Goal: Transaction & Acquisition: Purchase product/service

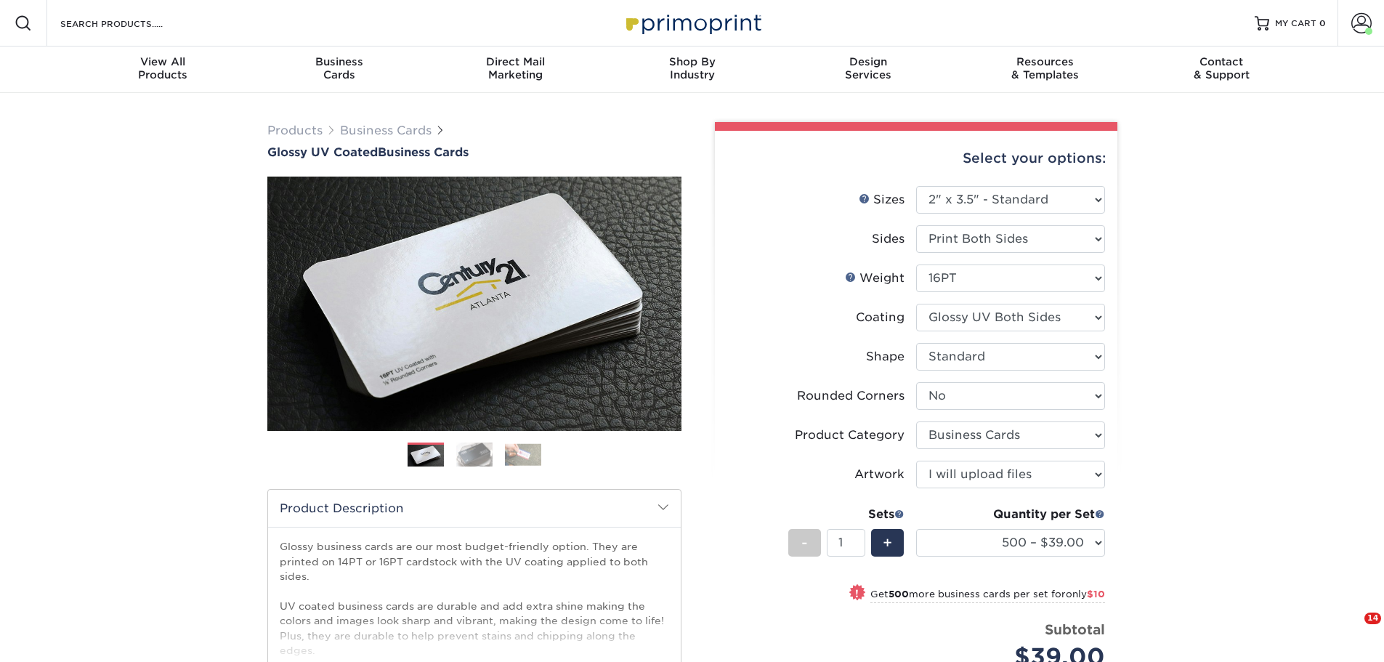
select select "2.00x3.50"
select select "0"
select select "3b5148f1-0588-4f88-a218-97bcfdce65c1"
select select "upload"
select select "500 – $39.00"
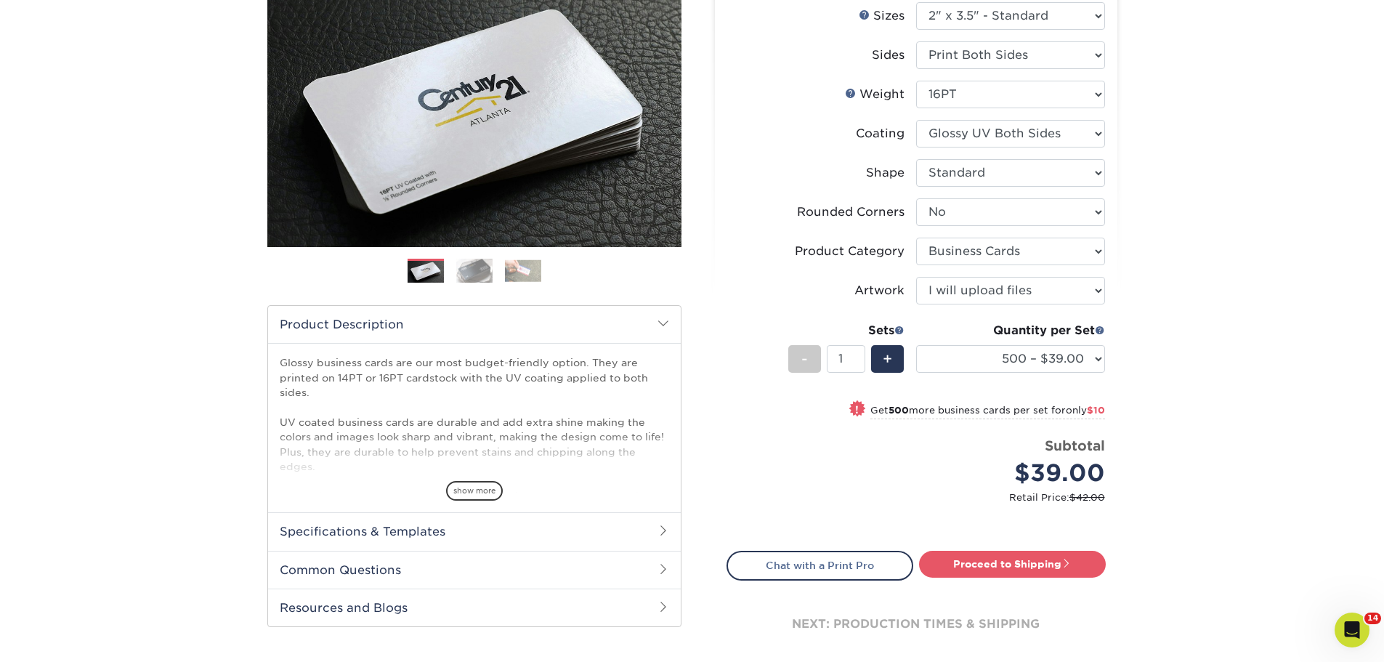
scroll to position [218, 0]
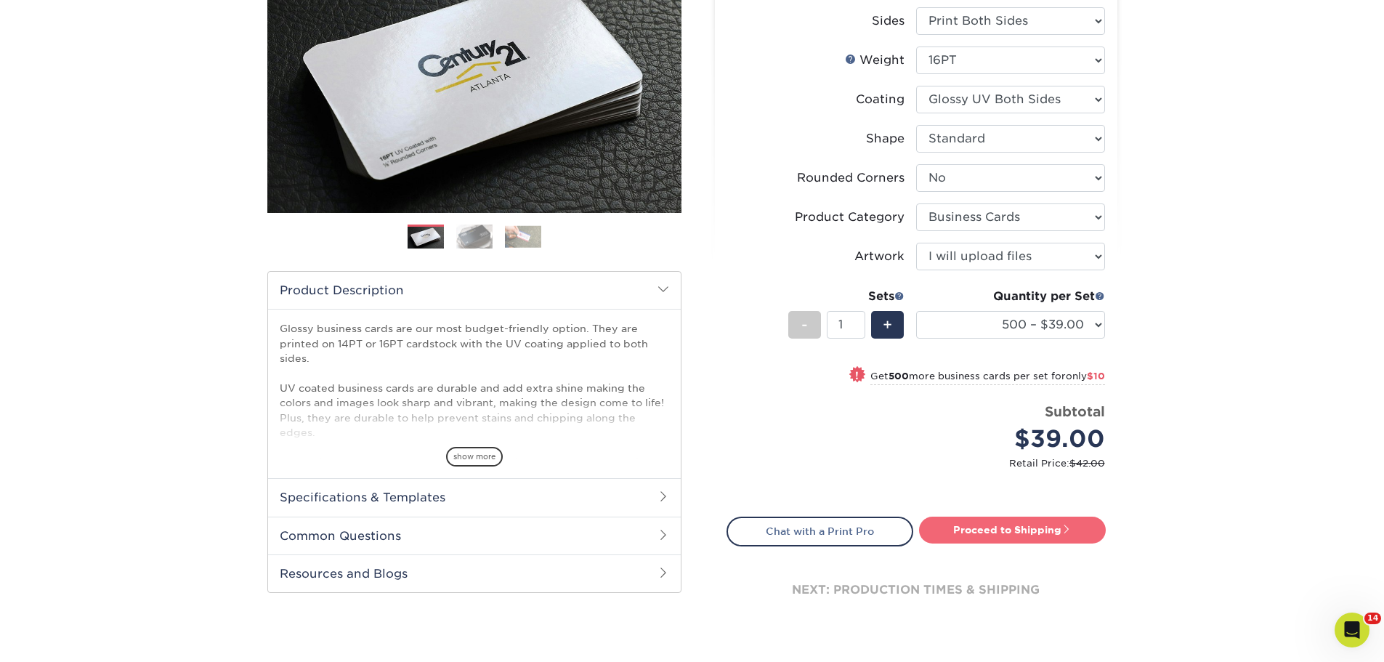
click at [1028, 529] on link "Proceed to Shipping" at bounding box center [1012, 530] width 187 height 26
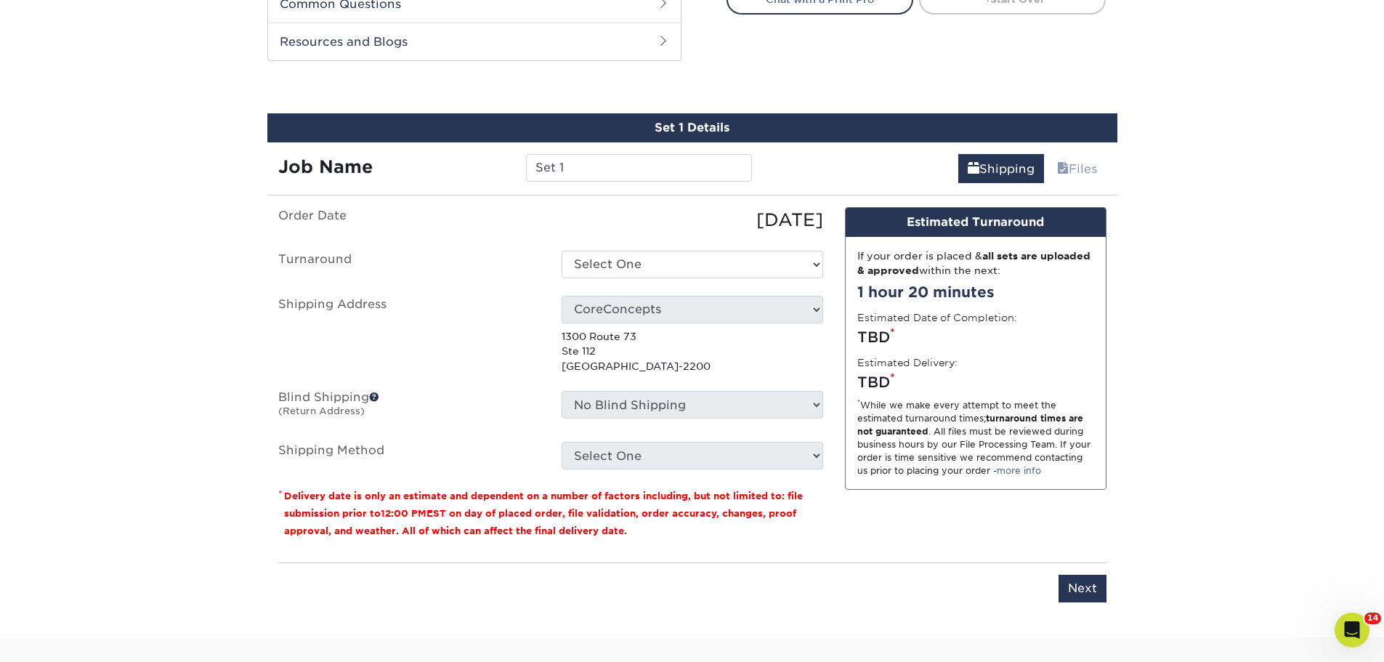
scroll to position [774, 0]
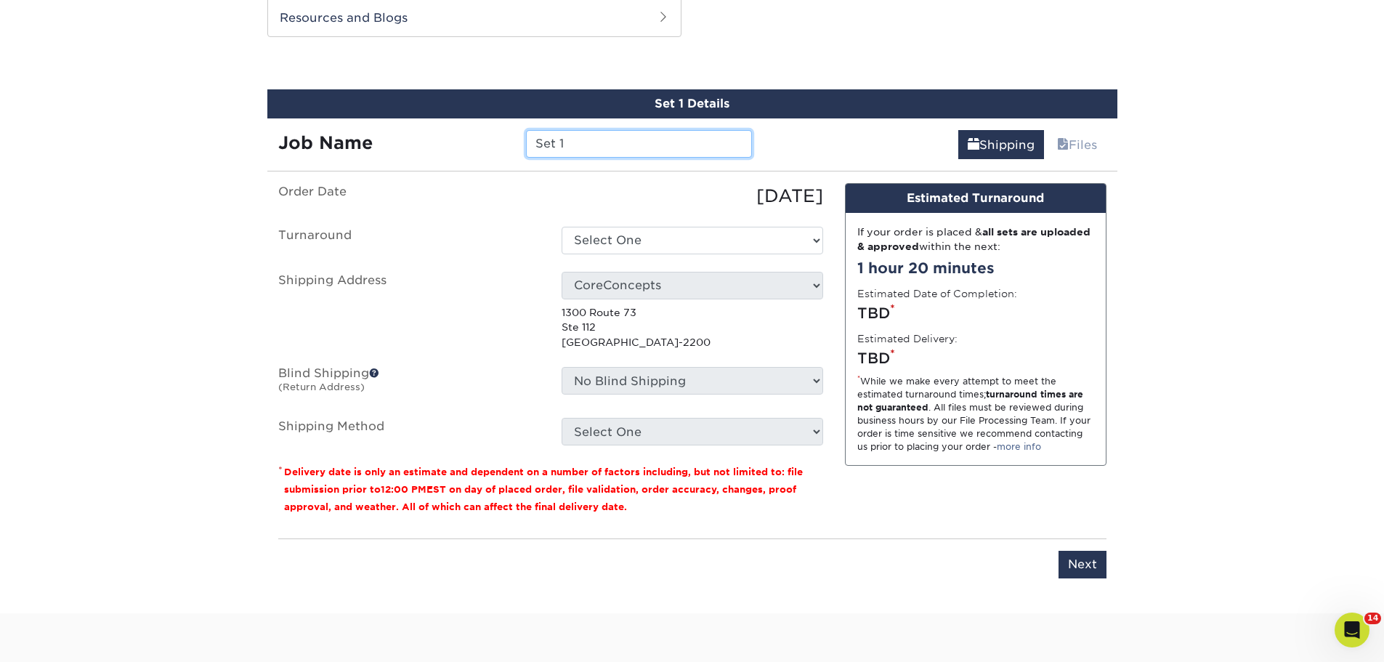
click at [605, 137] on input "Set 1" at bounding box center [639, 144] width 226 height 28
drag, startPoint x: 582, startPoint y: 137, endPoint x: 475, endPoint y: 139, distance: 106.8
click at [475, 139] on div "Job Name Set 1" at bounding box center [515, 144] width 496 height 28
paste input "[PERSON_NAME]"
type input "[PERSON_NAME] [DATE]"
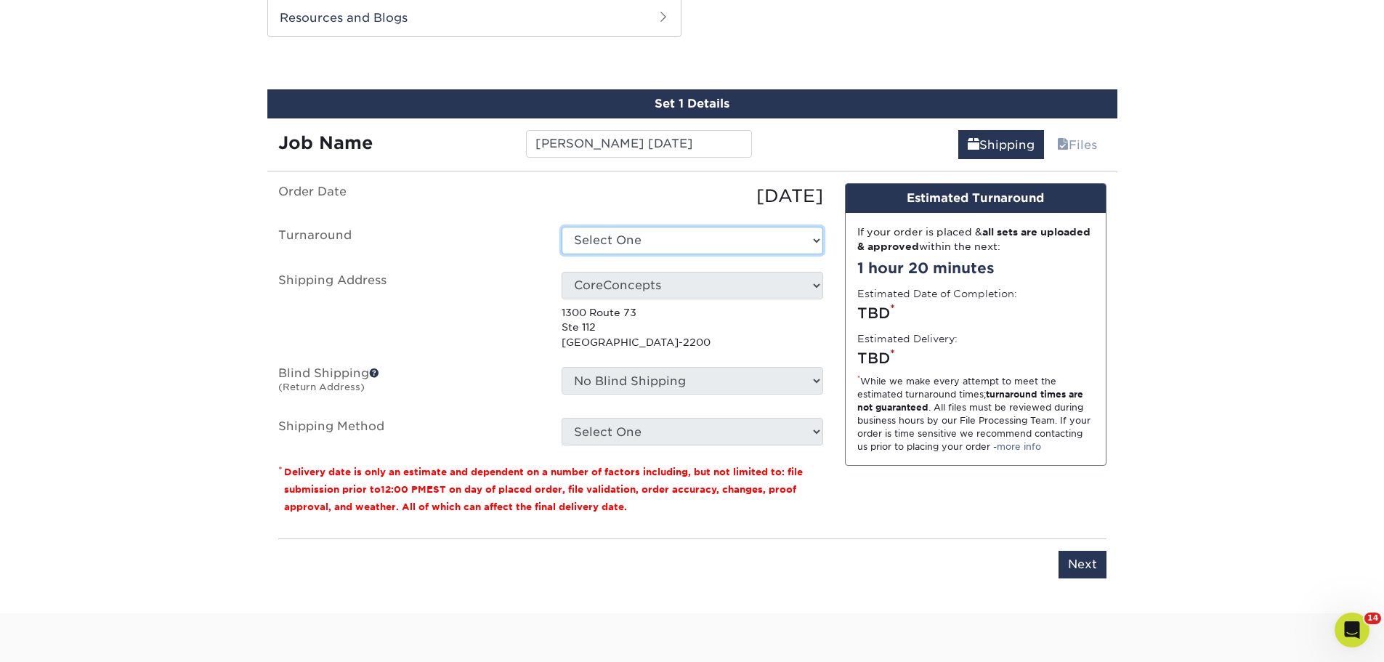
click at [626, 238] on select "Select One 2-4 Business Days 2 Day Next Business Day" at bounding box center [693, 241] width 262 height 28
select select "e77b2ee9-3a16-4890-b832-9429c75fce29"
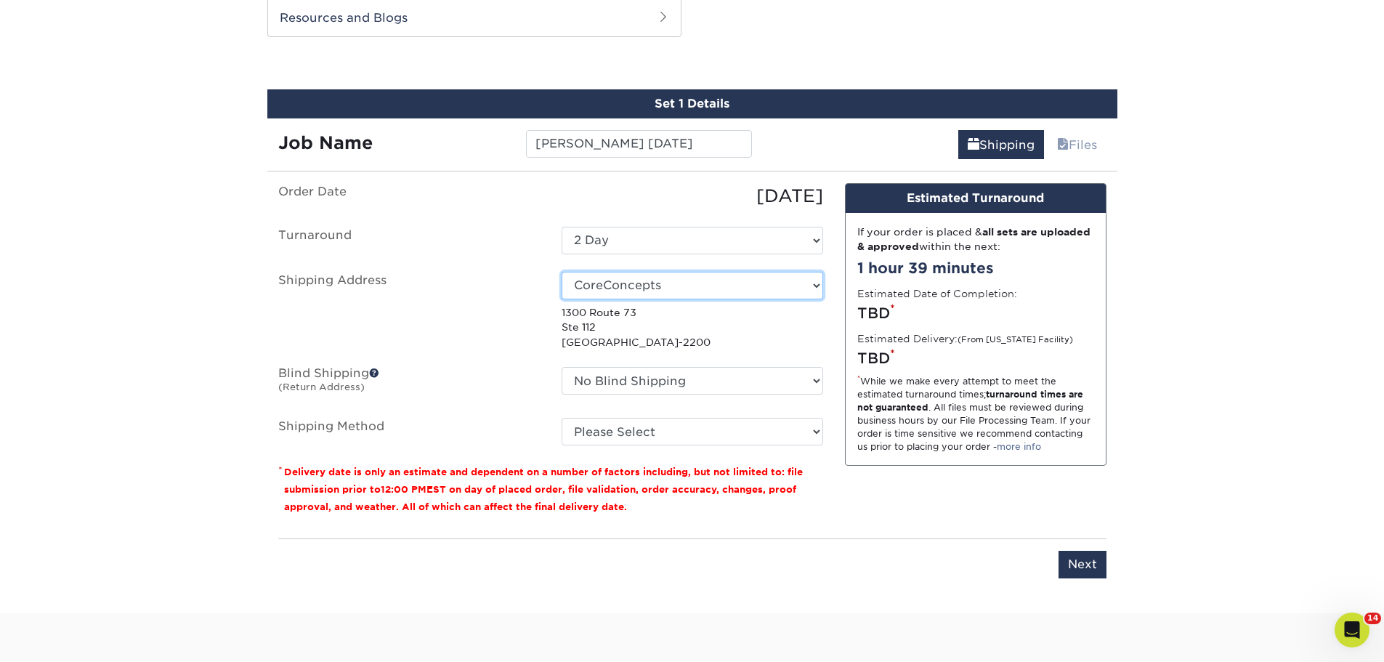
click at [636, 280] on select "Select One [PERSON_NAME]" at bounding box center [693, 286] width 262 height 28
select select "74748"
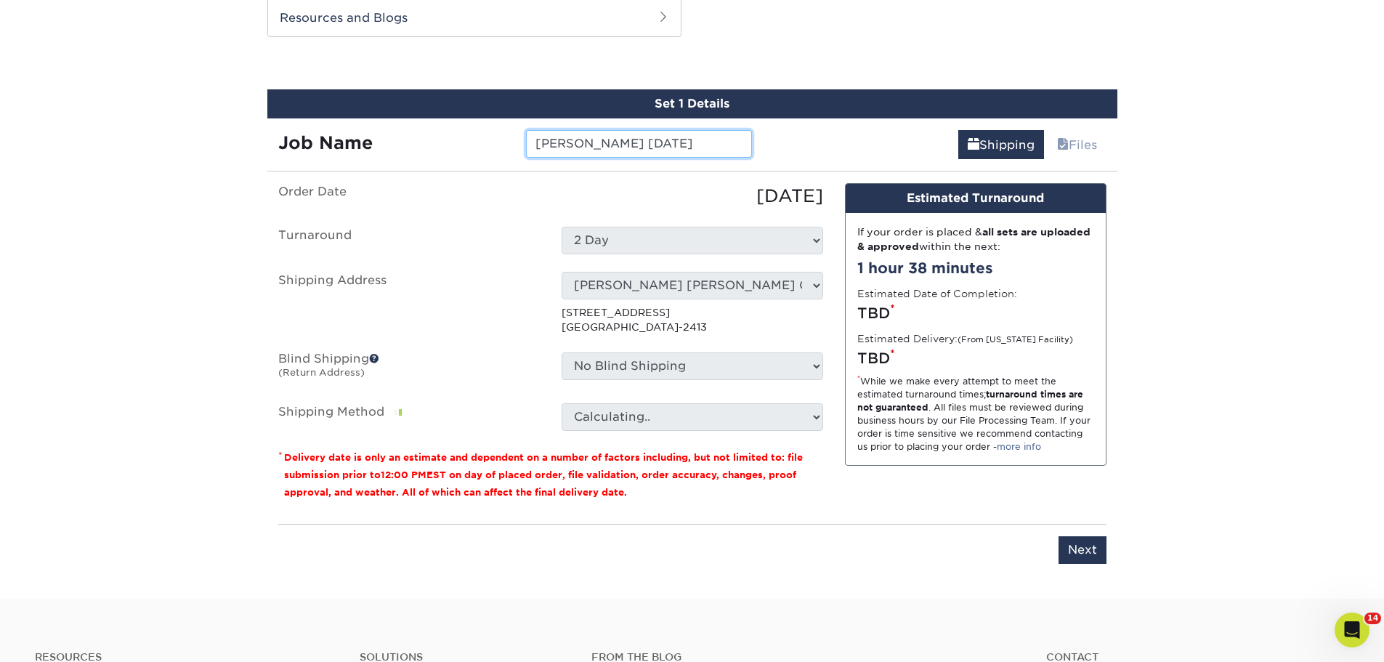
drag, startPoint x: 538, startPoint y: 142, endPoint x: 647, endPoint y: 145, distance: 109.7
click at [647, 145] on input "[PERSON_NAME] [DATE]" at bounding box center [639, 144] width 226 height 28
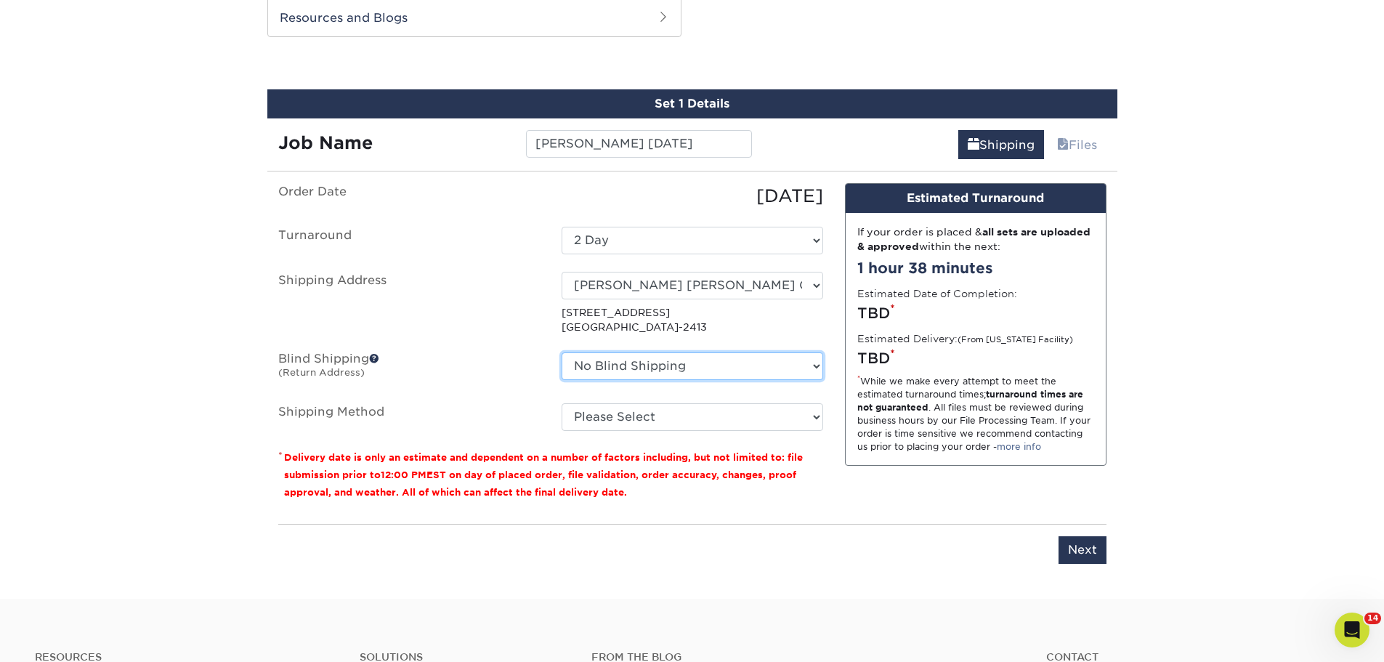
click at [700, 360] on select "No Blind Shipping ln nj [GEOGRAPHIC_DATA]" at bounding box center [693, 366] width 262 height 28
click at [687, 418] on select "Please Select Ground Shipping (+$8.96) 3 Day Shipping Service (+$15.36) 2 Day A…" at bounding box center [693, 417] width 262 height 28
select select "03"
click at [562, 403] on select "Please Select Ground Shipping (+$8.96) 3 Day Shipping Service (+$15.36) 2 Day A…" at bounding box center [693, 417] width 262 height 28
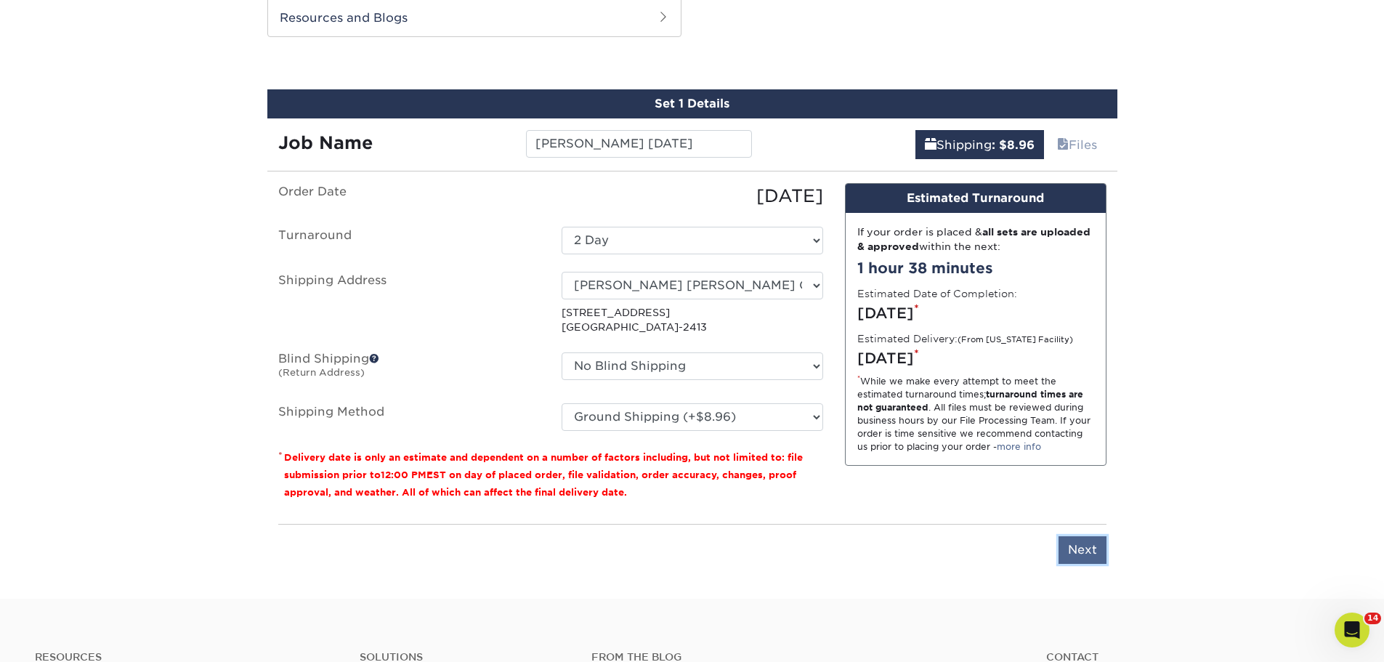
click at [1079, 549] on input "Next" at bounding box center [1083, 550] width 48 height 28
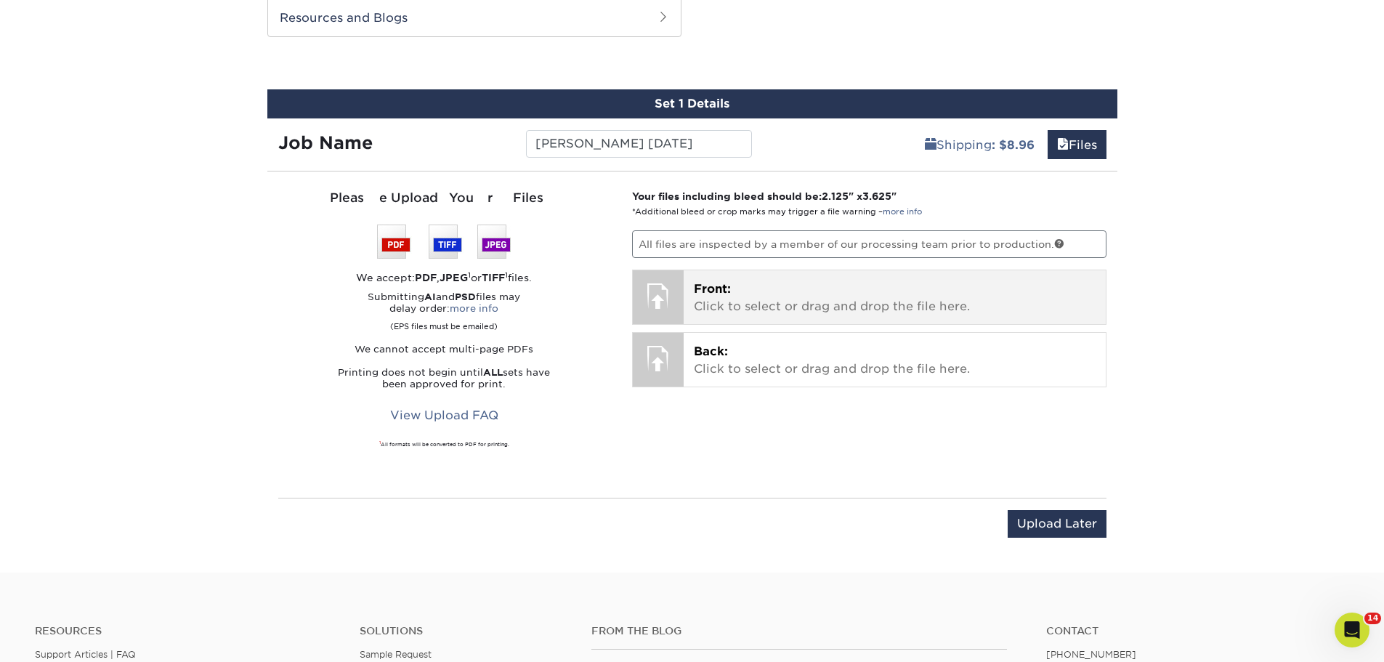
click at [723, 303] on p "Front: Click to select or drag and drop the file here." at bounding box center [895, 297] width 402 height 35
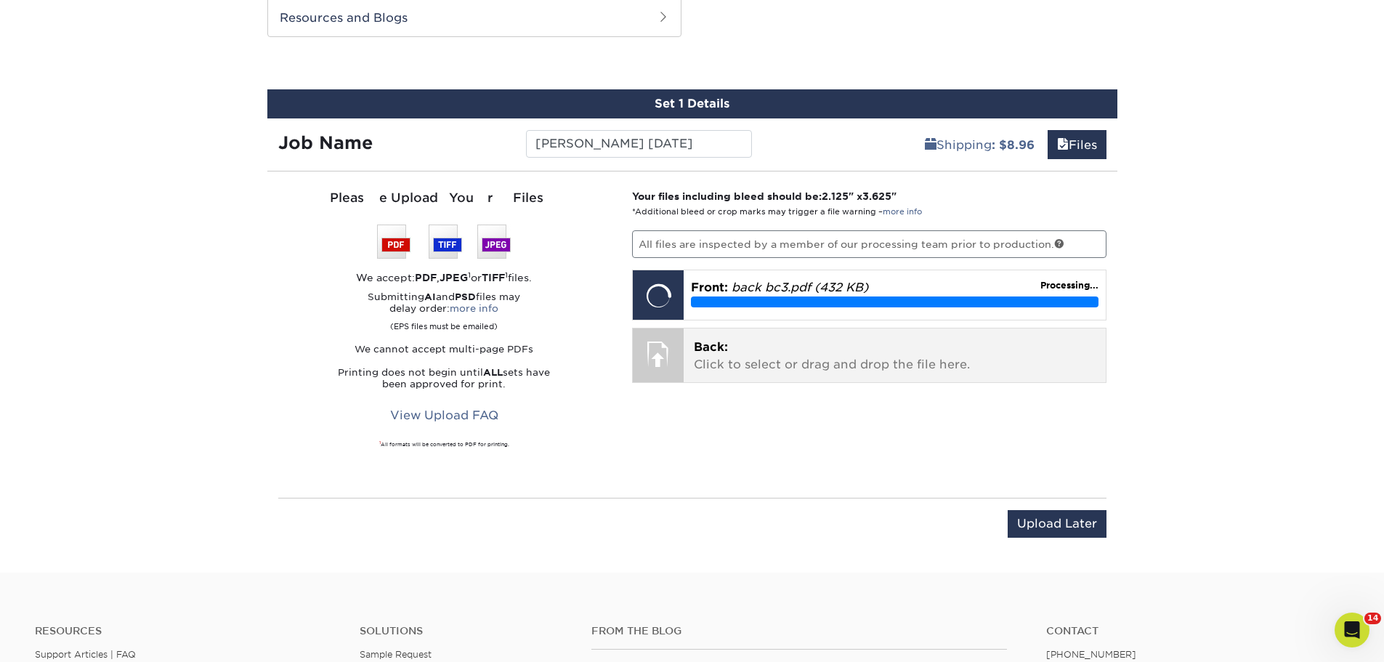
click at [746, 355] on p "Back: Click to select or drag and drop the file here." at bounding box center [895, 356] width 402 height 35
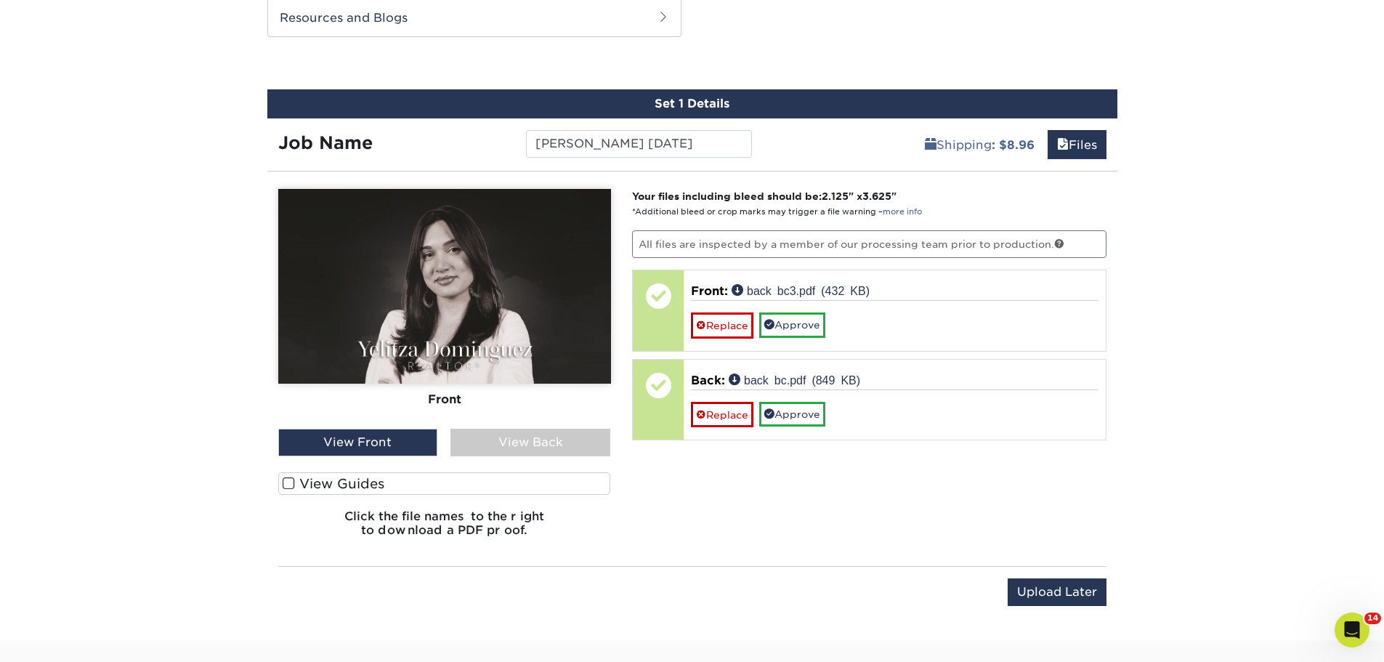
click at [556, 440] on div "View Back" at bounding box center [530, 443] width 160 height 28
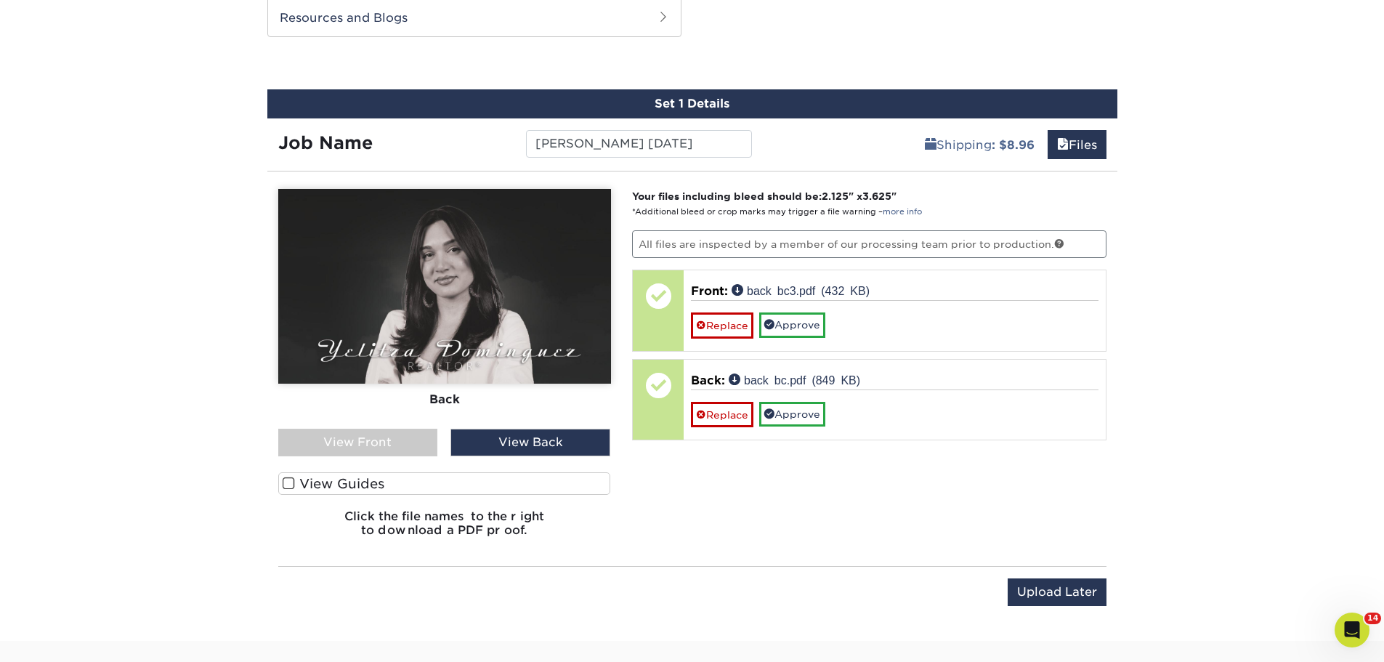
click at [556, 441] on div "View Back" at bounding box center [530, 443] width 160 height 28
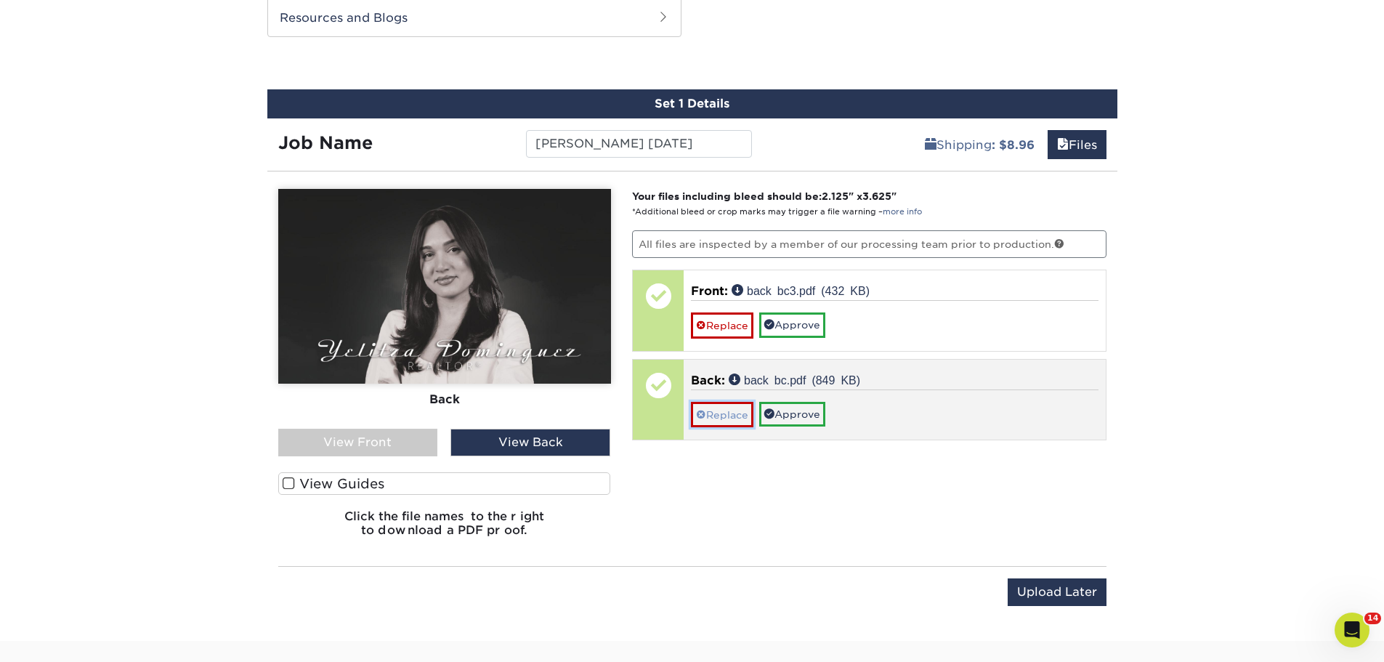
click at [729, 416] on link "Replace" at bounding box center [722, 414] width 62 height 25
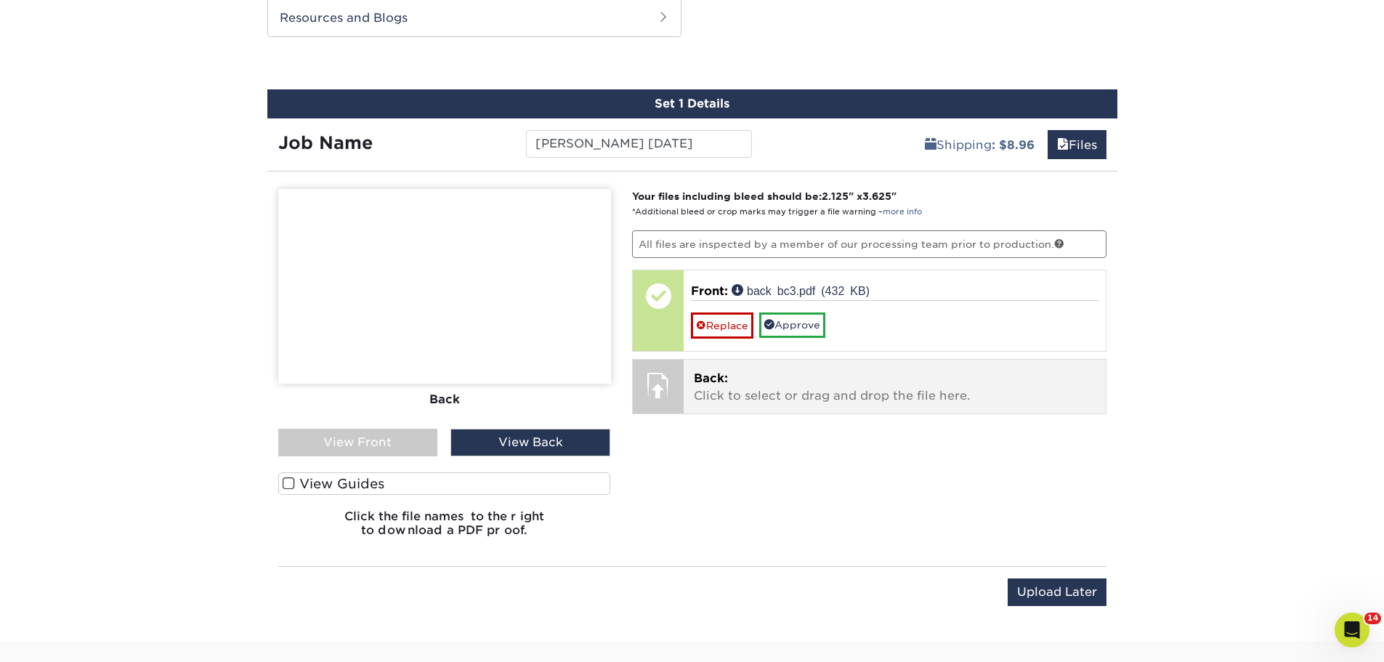
click at [732, 392] on p "Back: Click to select or drag and drop the file here." at bounding box center [895, 387] width 402 height 35
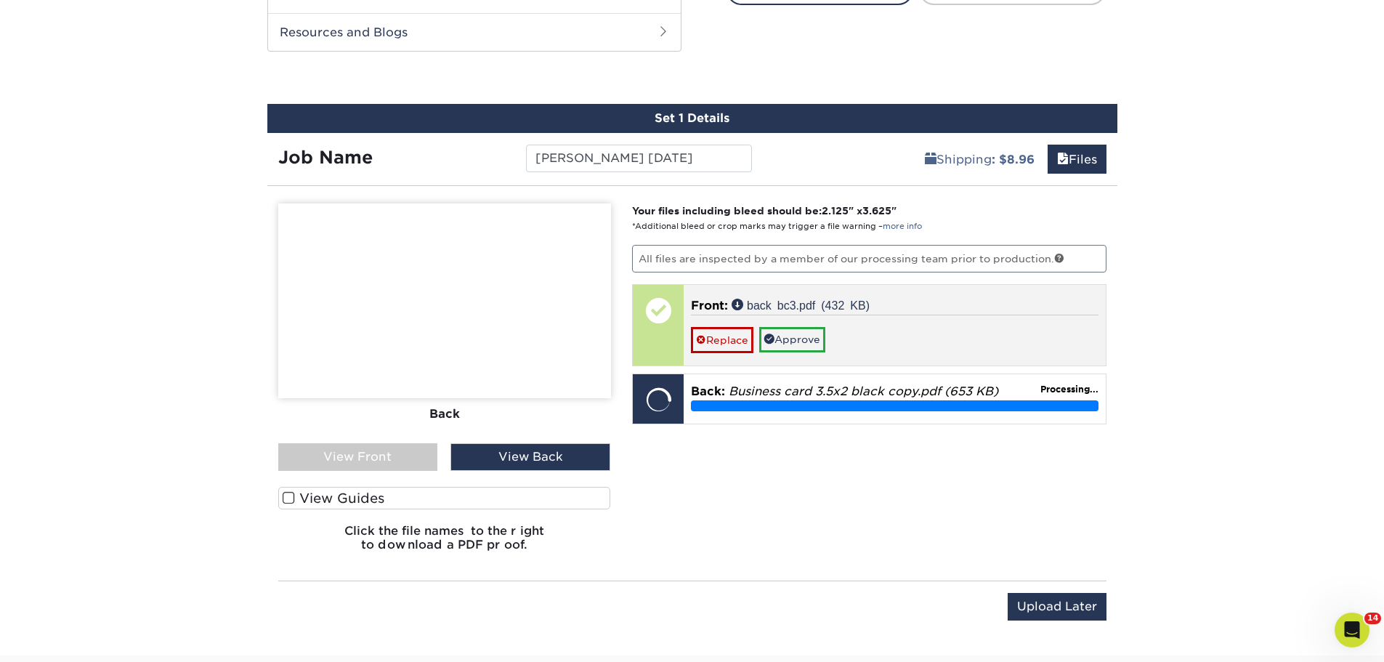
scroll to position [846, 0]
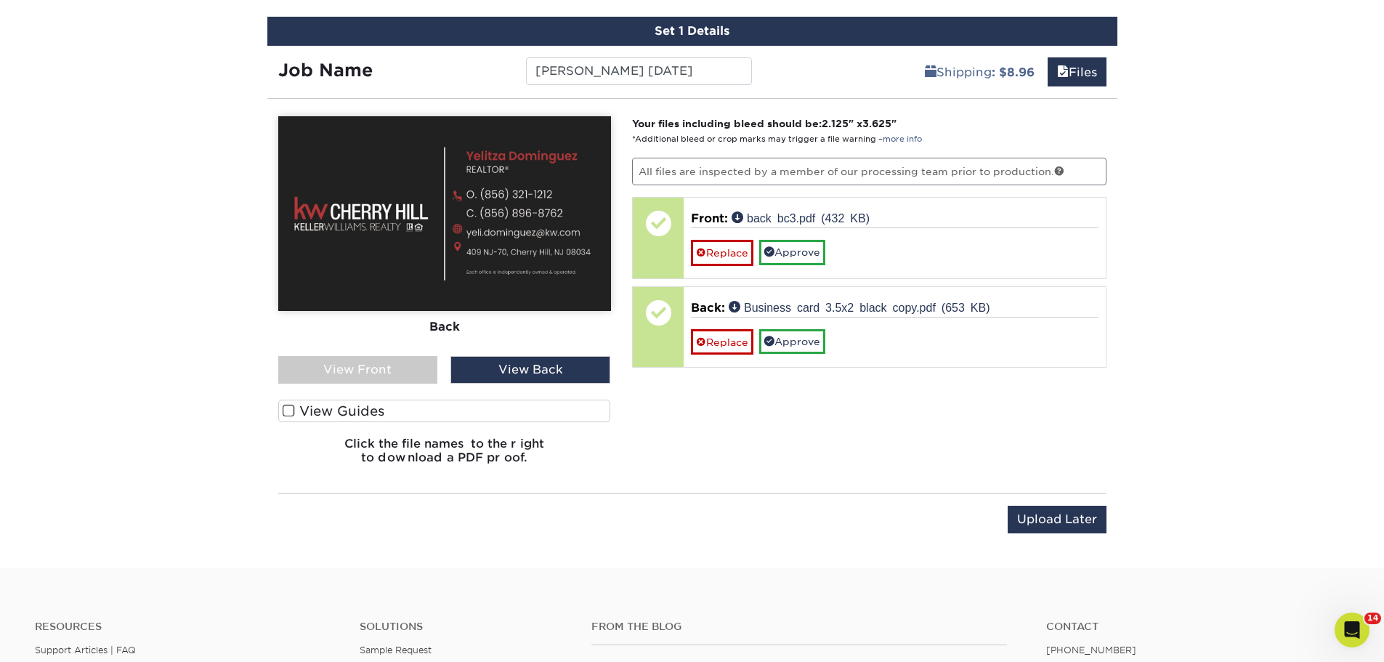
click at [369, 369] on div "View Front" at bounding box center [358, 370] width 160 height 28
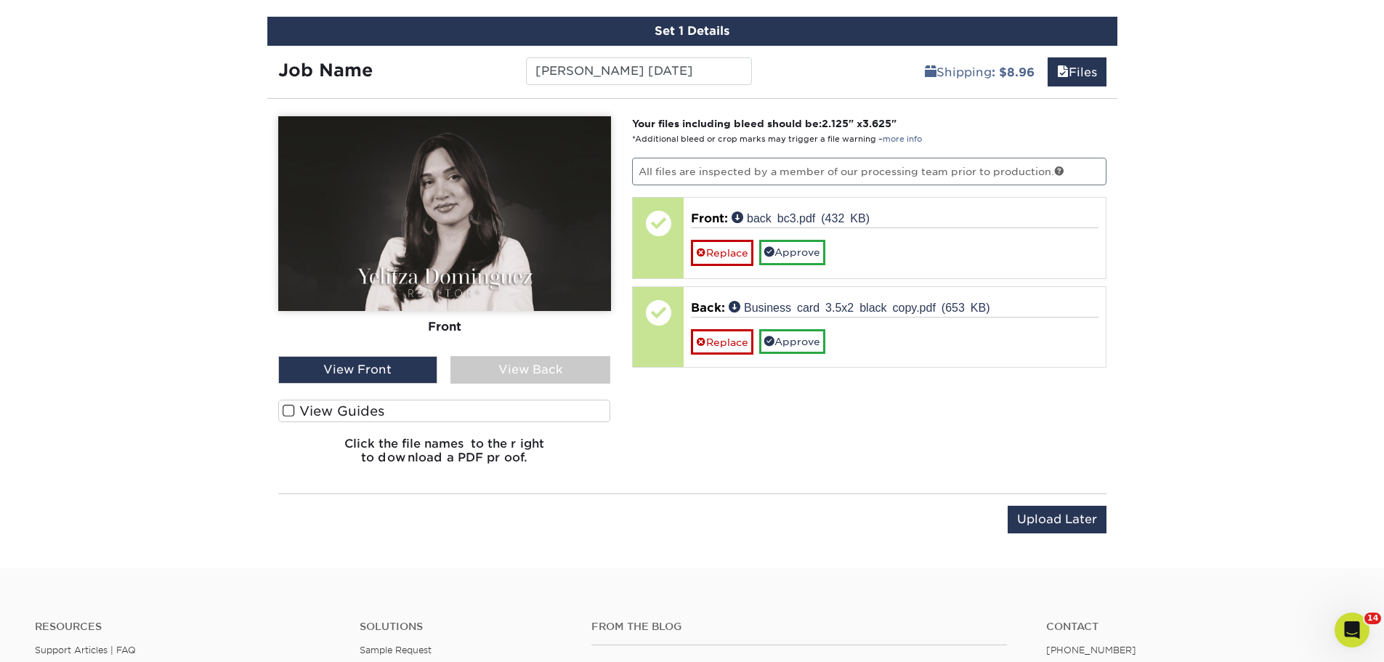
click at [391, 373] on div "View Front" at bounding box center [358, 370] width 160 height 28
click at [534, 379] on div "View Back" at bounding box center [530, 370] width 160 height 28
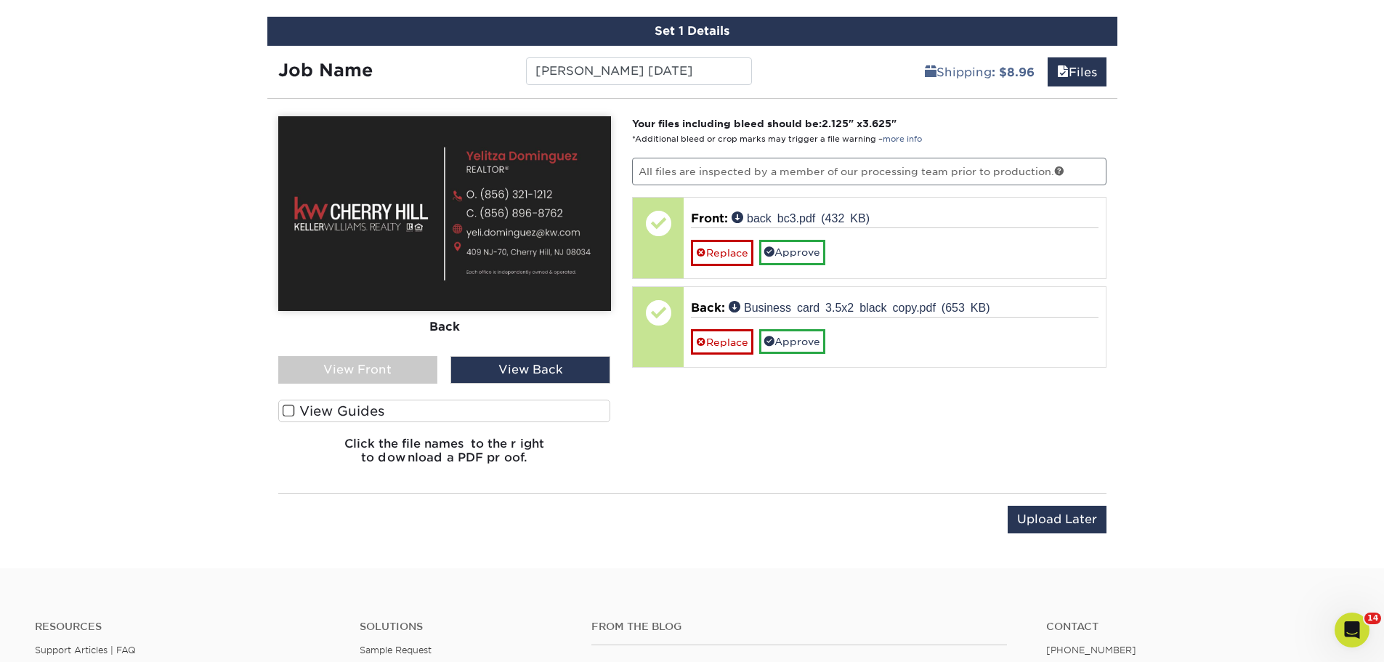
click at [528, 368] on div "View Back" at bounding box center [530, 370] width 160 height 28
click at [515, 359] on div "View Back" at bounding box center [530, 370] width 160 height 28
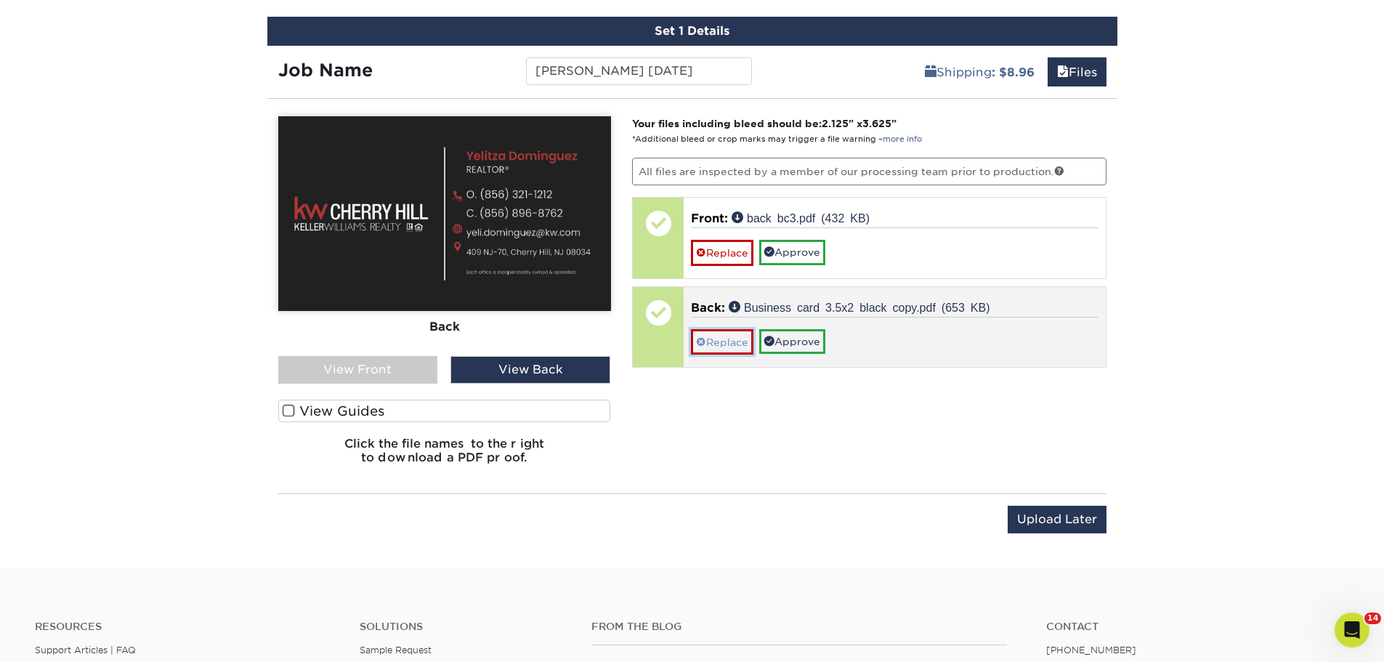
click at [725, 348] on link "Replace" at bounding box center [722, 341] width 62 height 25
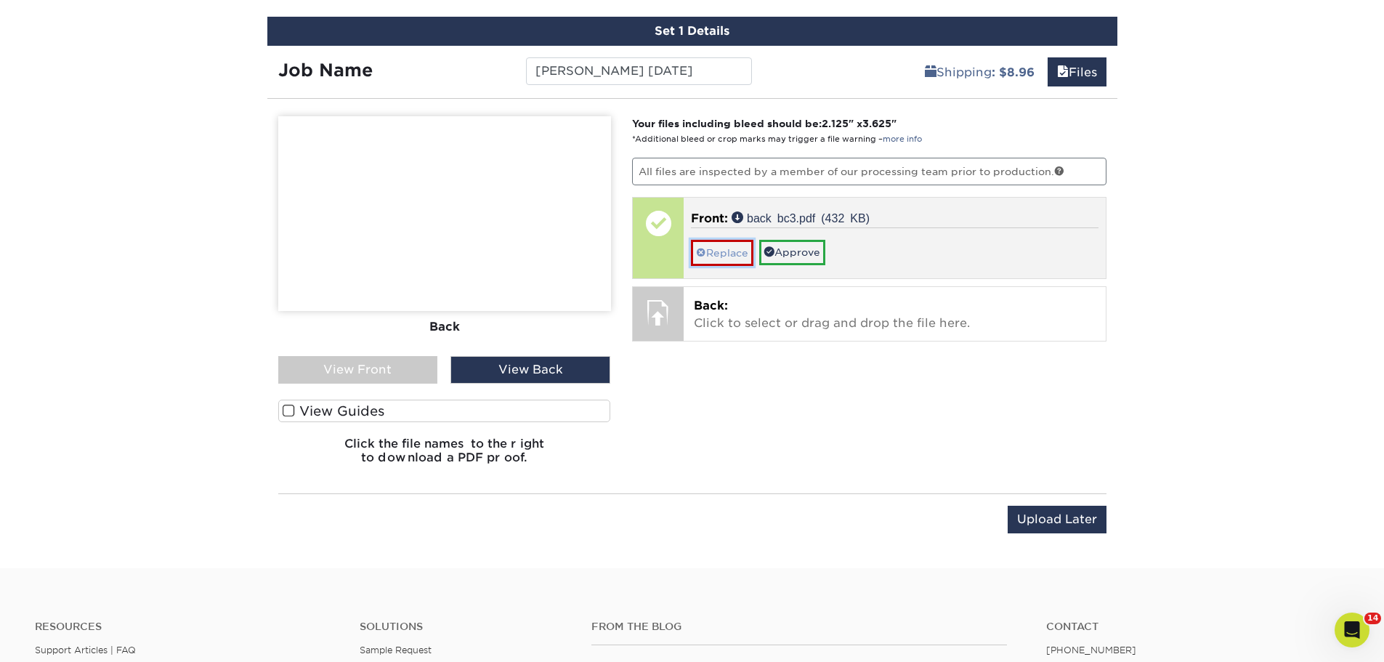
click at [710, 254] on link "Replace" at bounding box center [722, 252] width 62 height 25
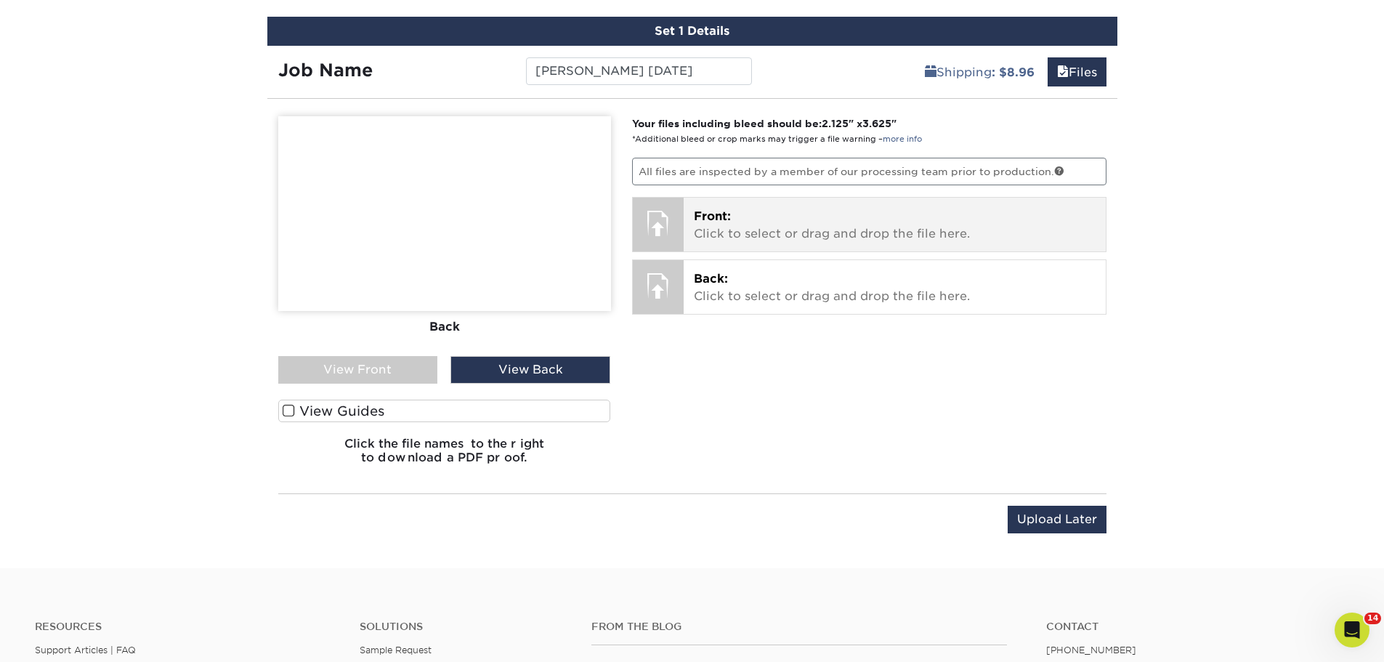
click at [718, 227] on p "Front: Click to select or drag and drop the file here." at bounding box center [895, 225] width 402 height 35
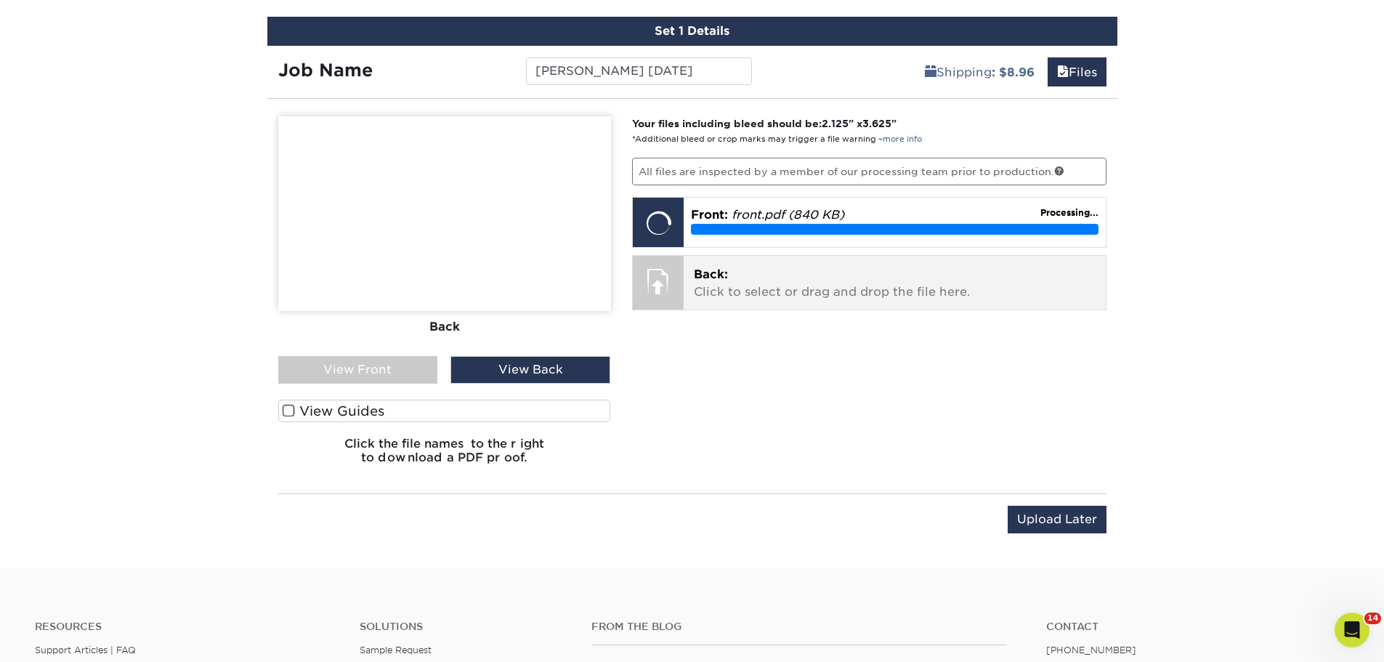
click at [748, 274] on p "Back: Click to select or drag and drop the file here." at bounding box center [895, 283] width 402 height 35
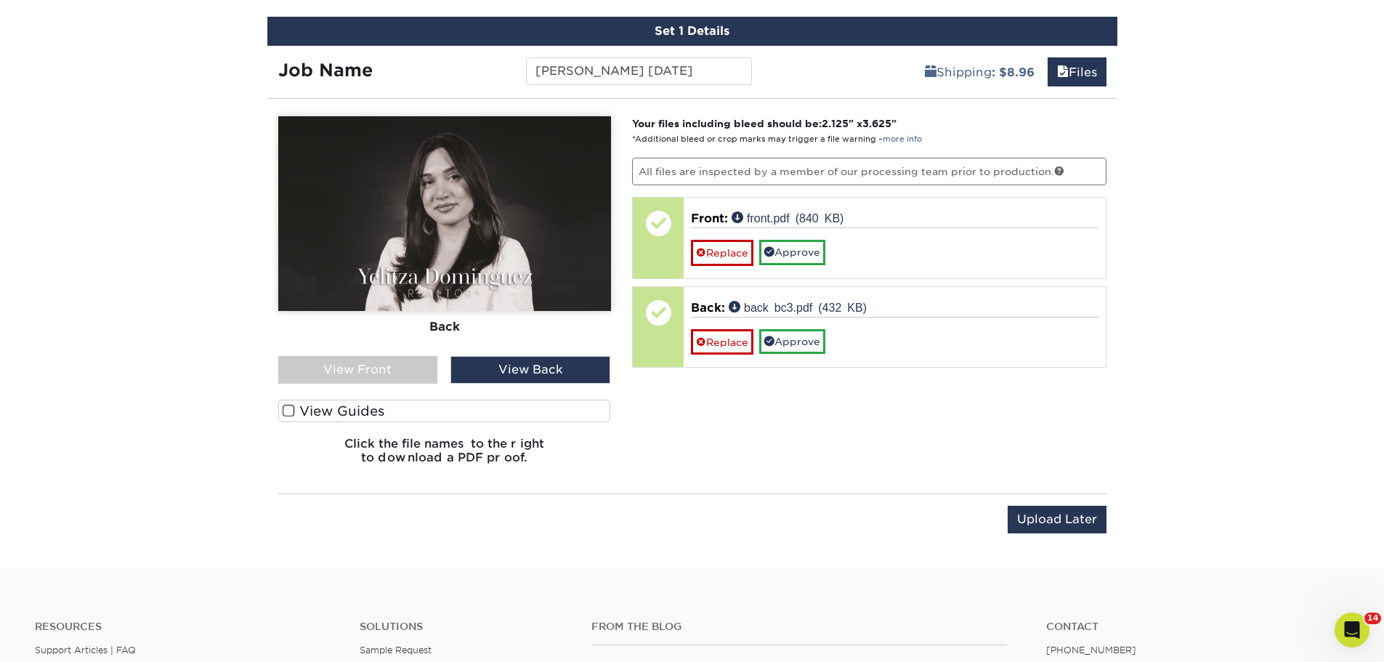
click at [336, 364] on div "View Front" at bounding box center [358, 370] width 160 height 28
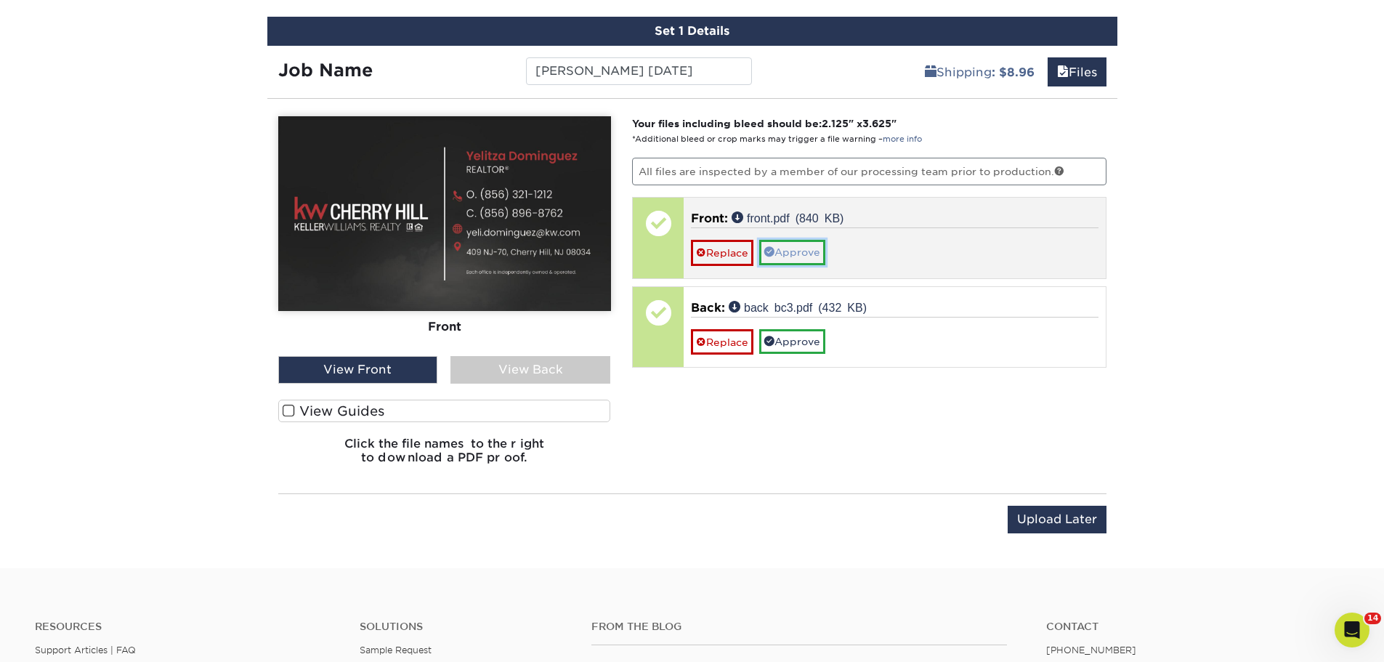
click at [789, 248] on link "Approve" at bounding box center [792, 252] width 66 height 25
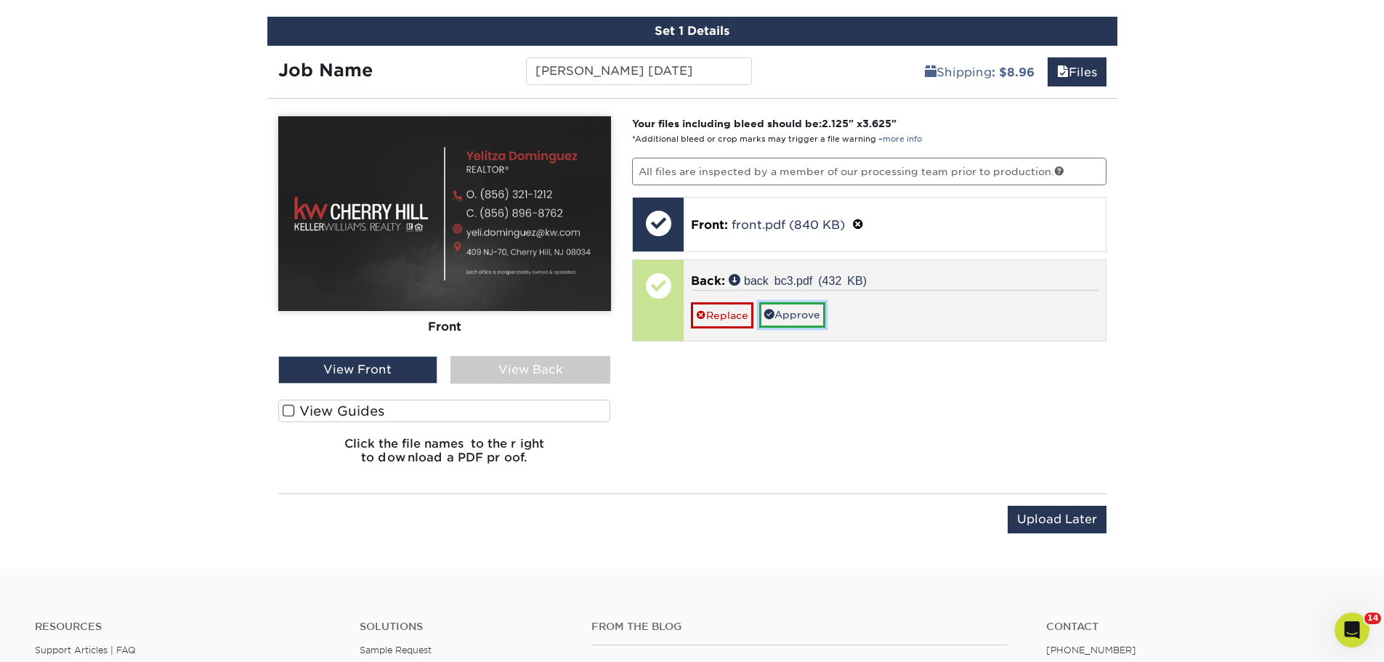
click at [794, 307] on link "Approve" at bounding box center [792, 314] width 66 height 25
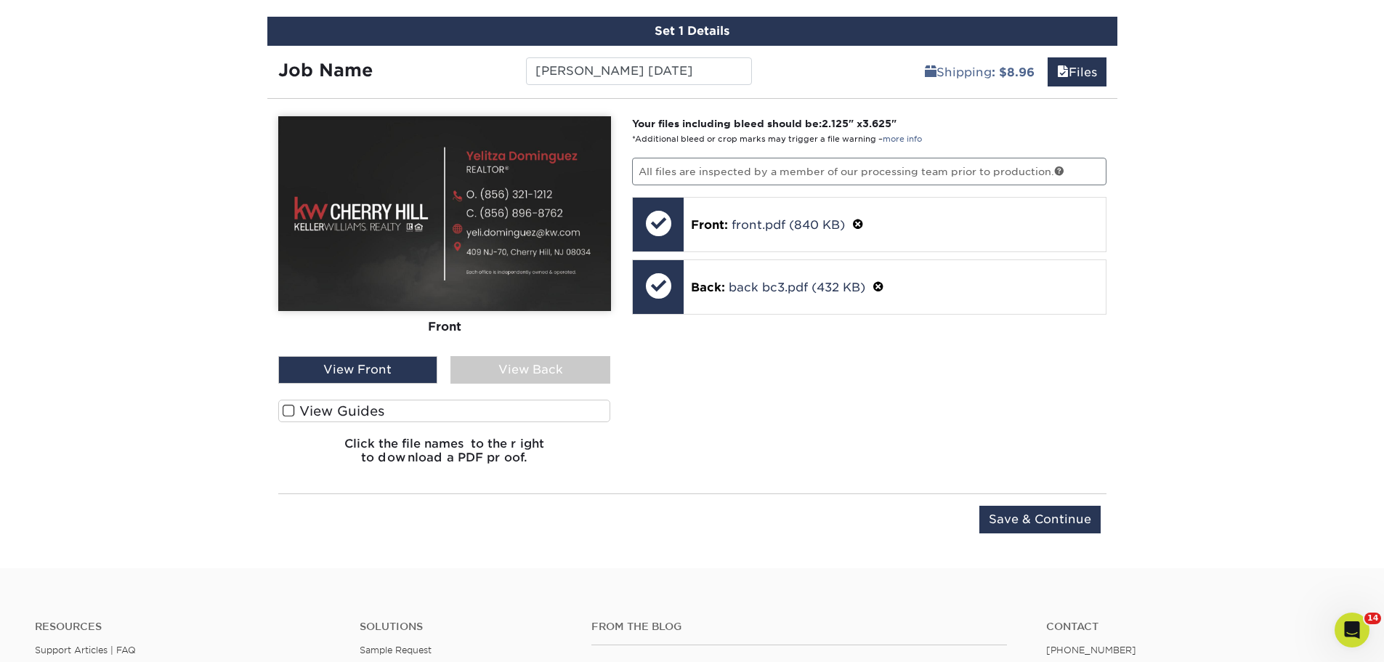
click at [514, 369] on div "View Back" at bounding box center [530, 370] width 160 height 28
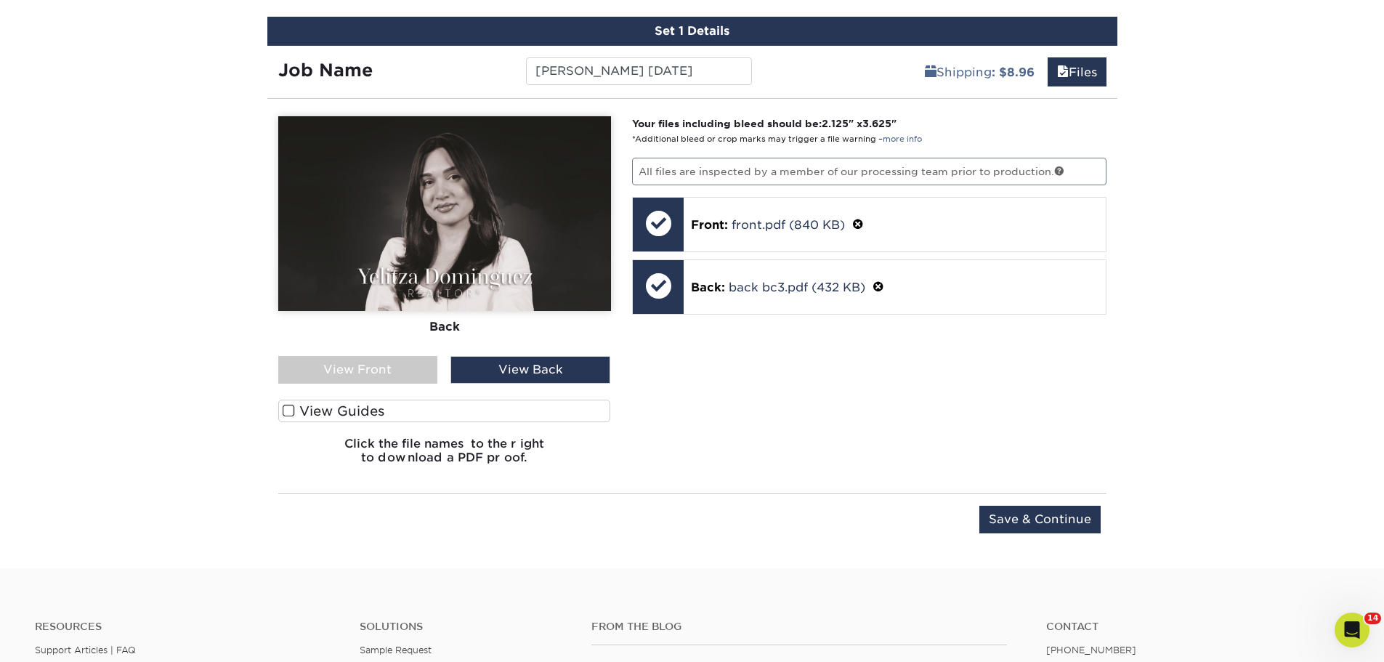
click at [534, 377] on div "View Back" at bounding box center [530, 370] width 160 height 28
click at [405, 371] on div "View Front" at bounding box center [358, 370] width 160 height 28
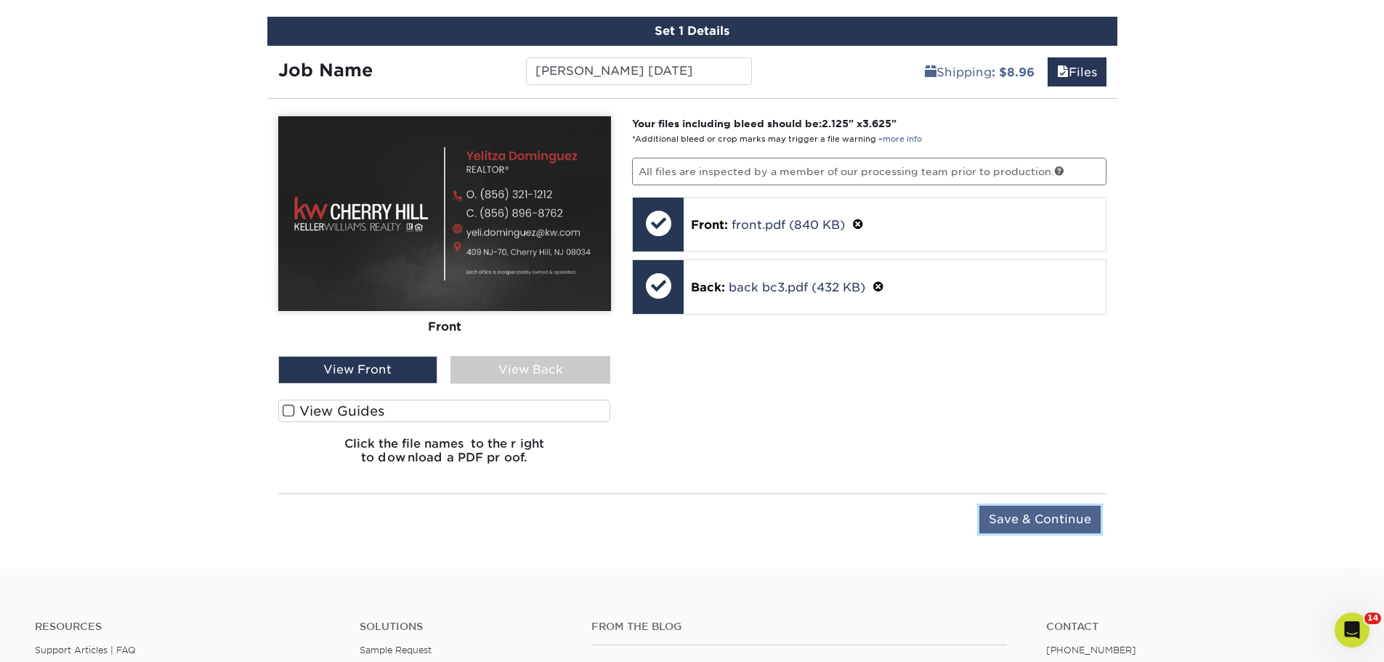
click at [1074, 523] on input "Save & Continue" at bounding box center [1039, 520] width 121 height 28
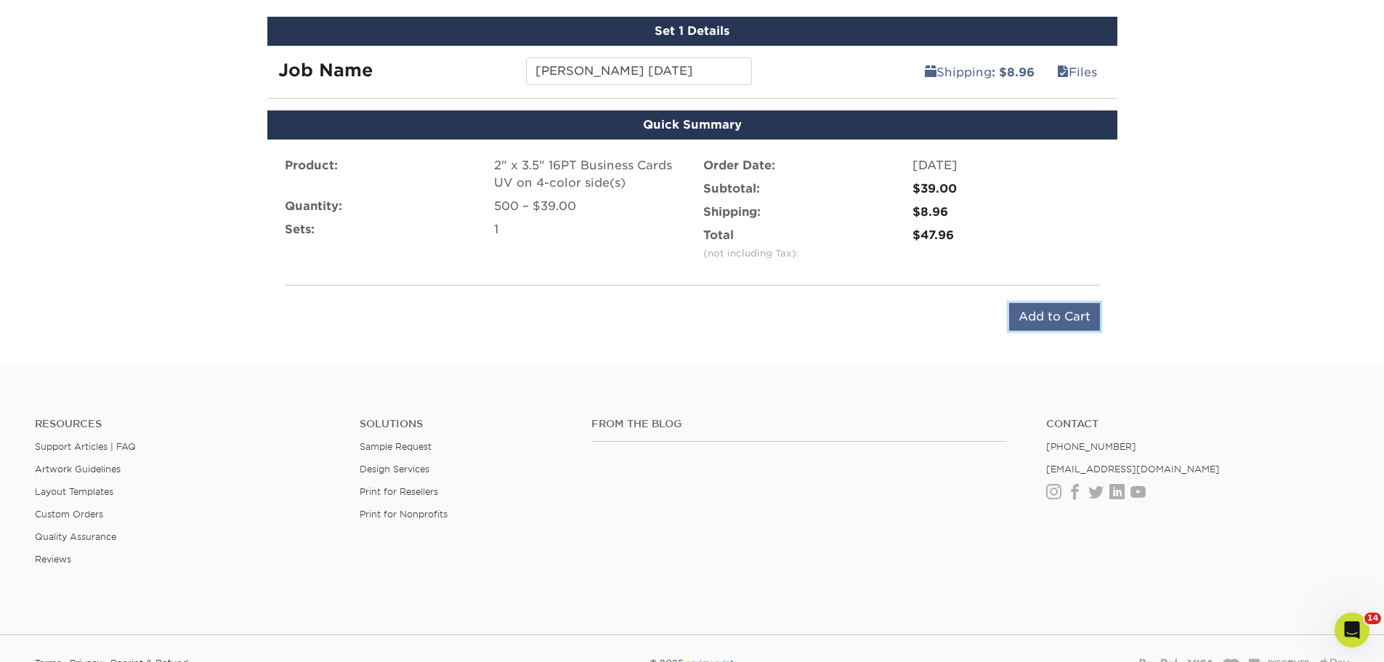
click at [1058, 309] on input "Add to Cart" at bounding box center [1054, 317] width 91 height 28
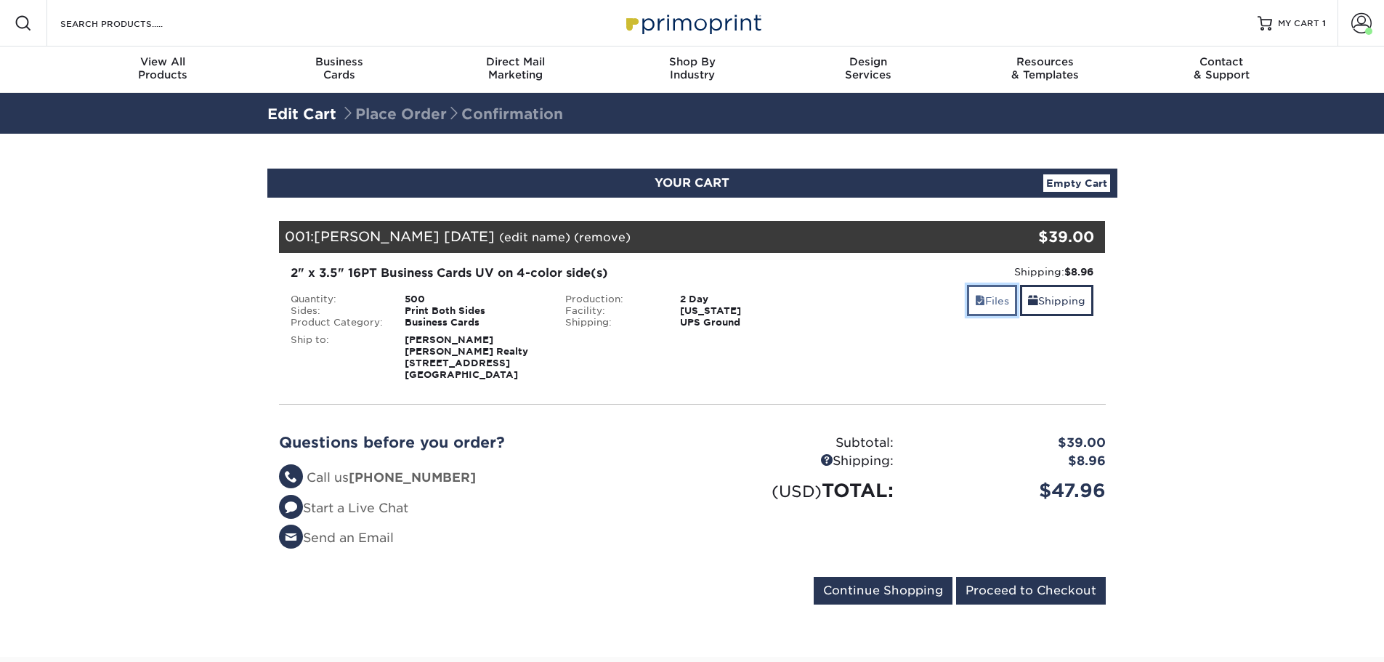
click at [989, 299] on link "Files" at bounding box center [992, 300] width 50 height 31
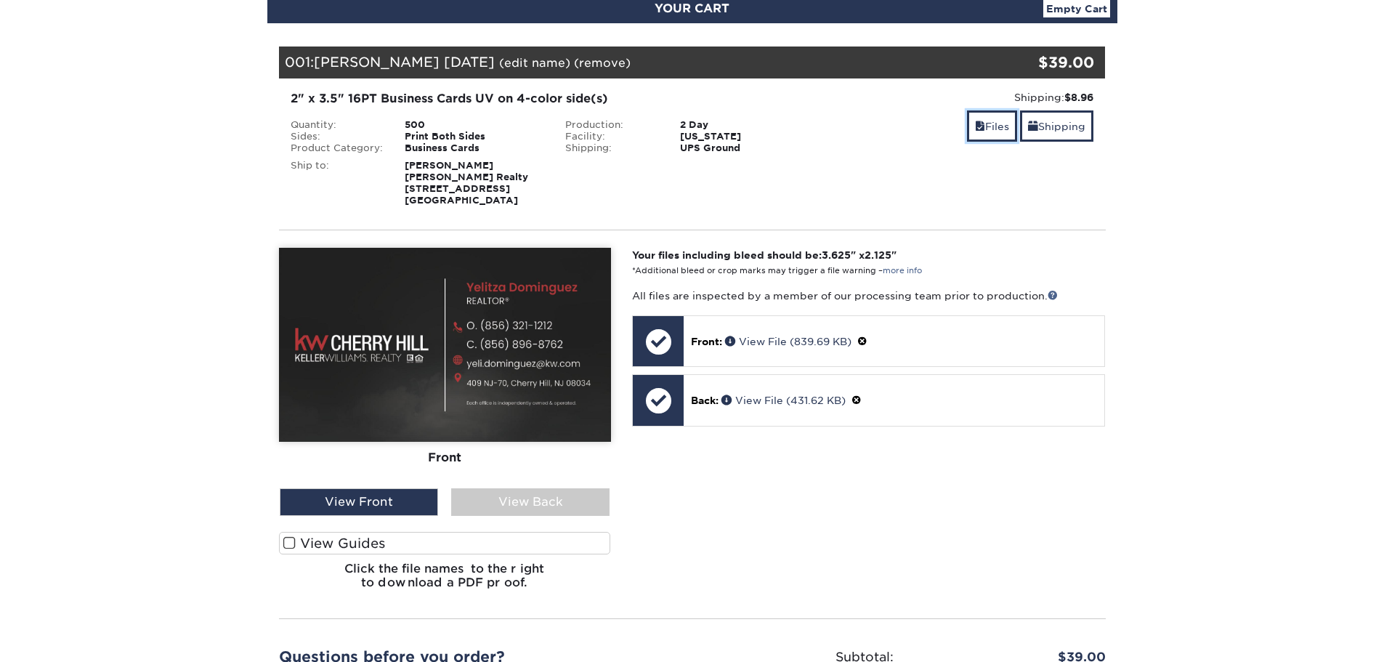
scroll to position [218, 0]
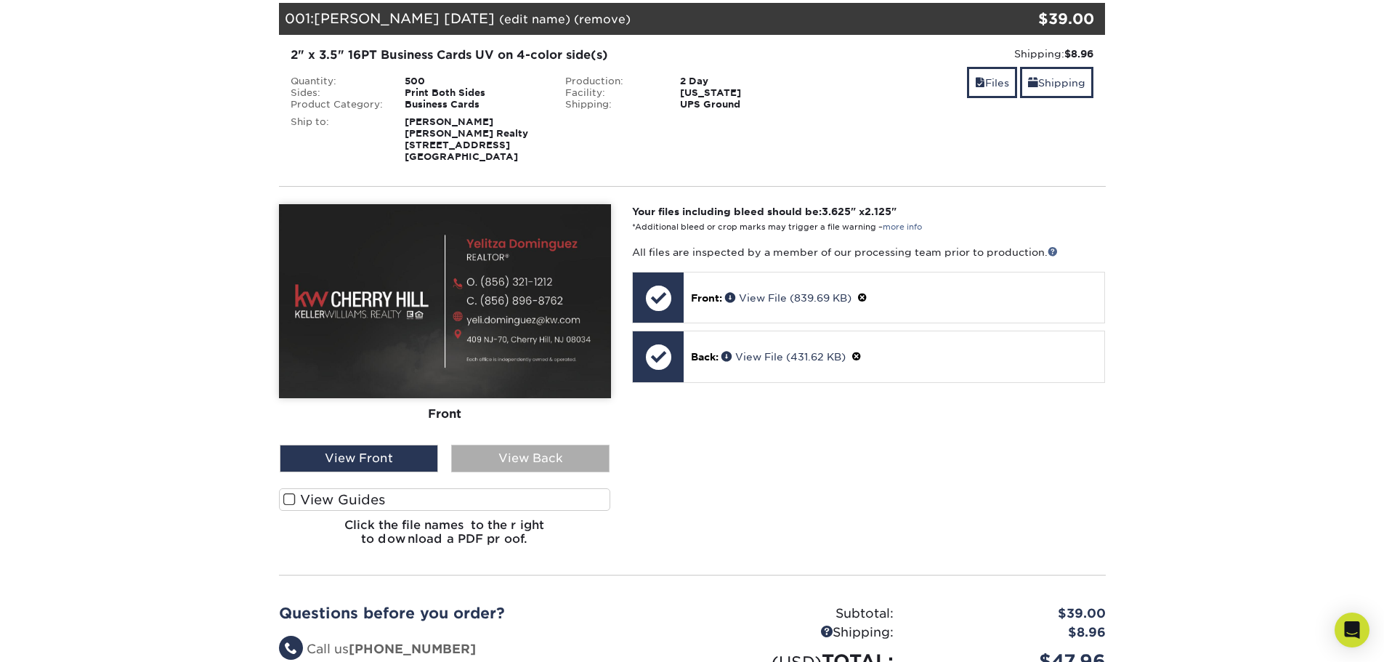
click at [548, 455] on div "View Back" at bounding box center [530, 459] width 158 height 28
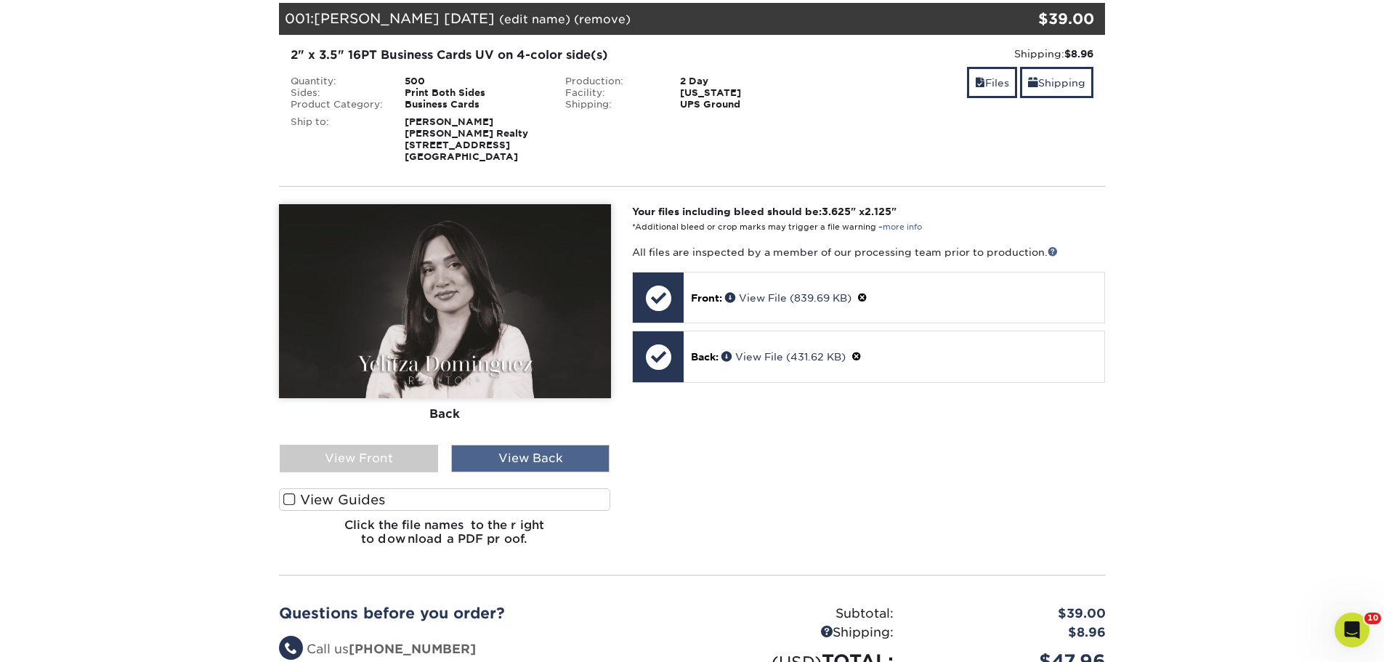
scroll to position [0, 0]
click at [400, 455] on div "View Front" at bounding box center [359, 459] width 158 height 28
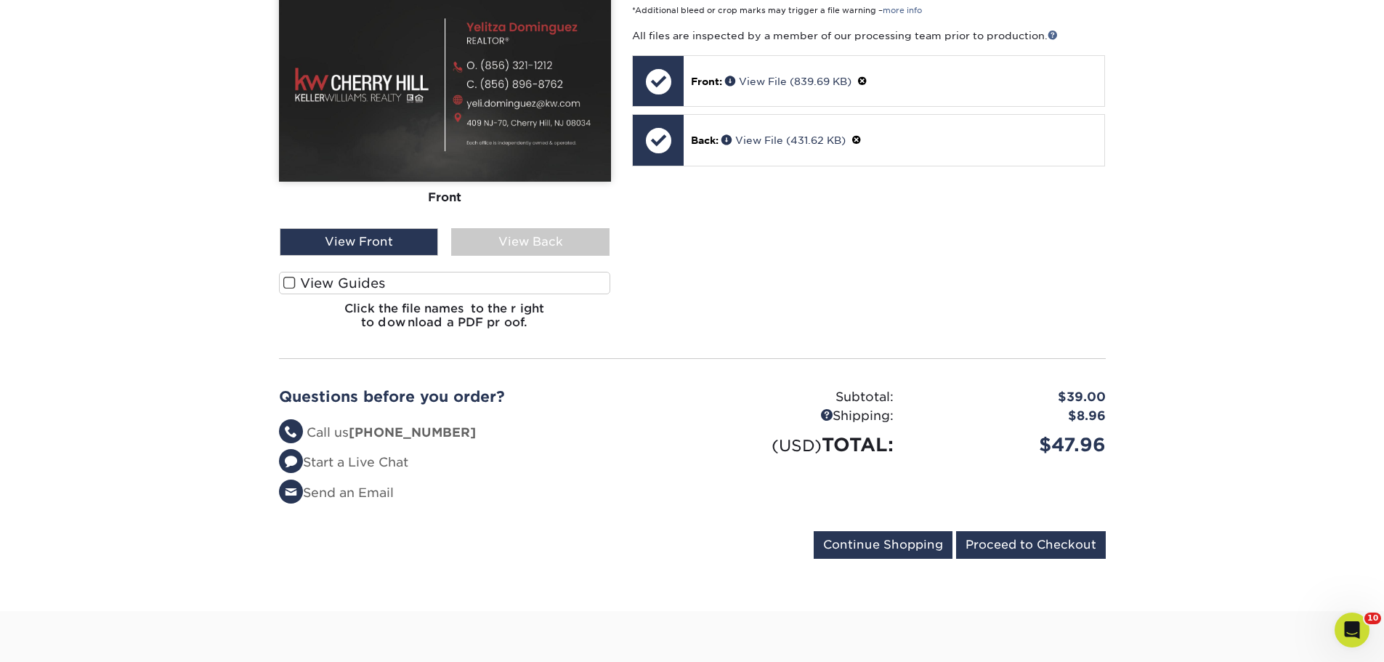
scroll to position [436, 0]
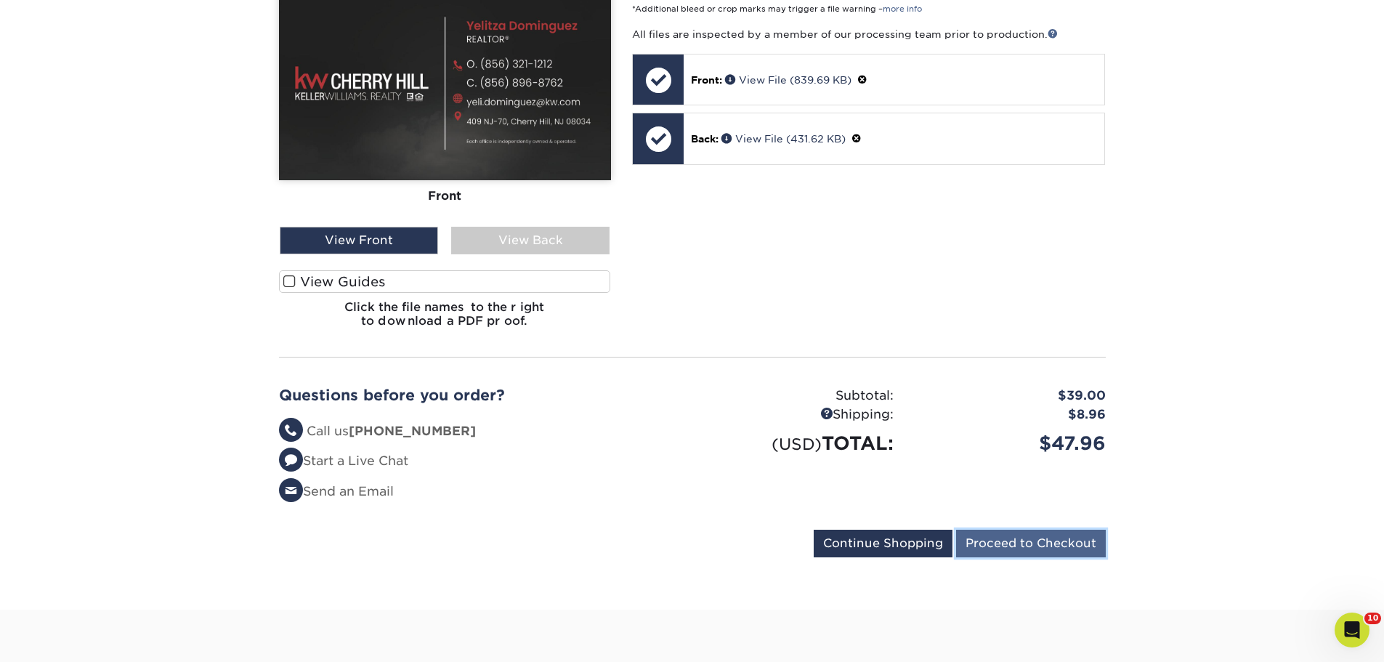
click at [1027, 549] on input "Proceed to Checkout" at bounding box center [1031, 544] width 150 height 28
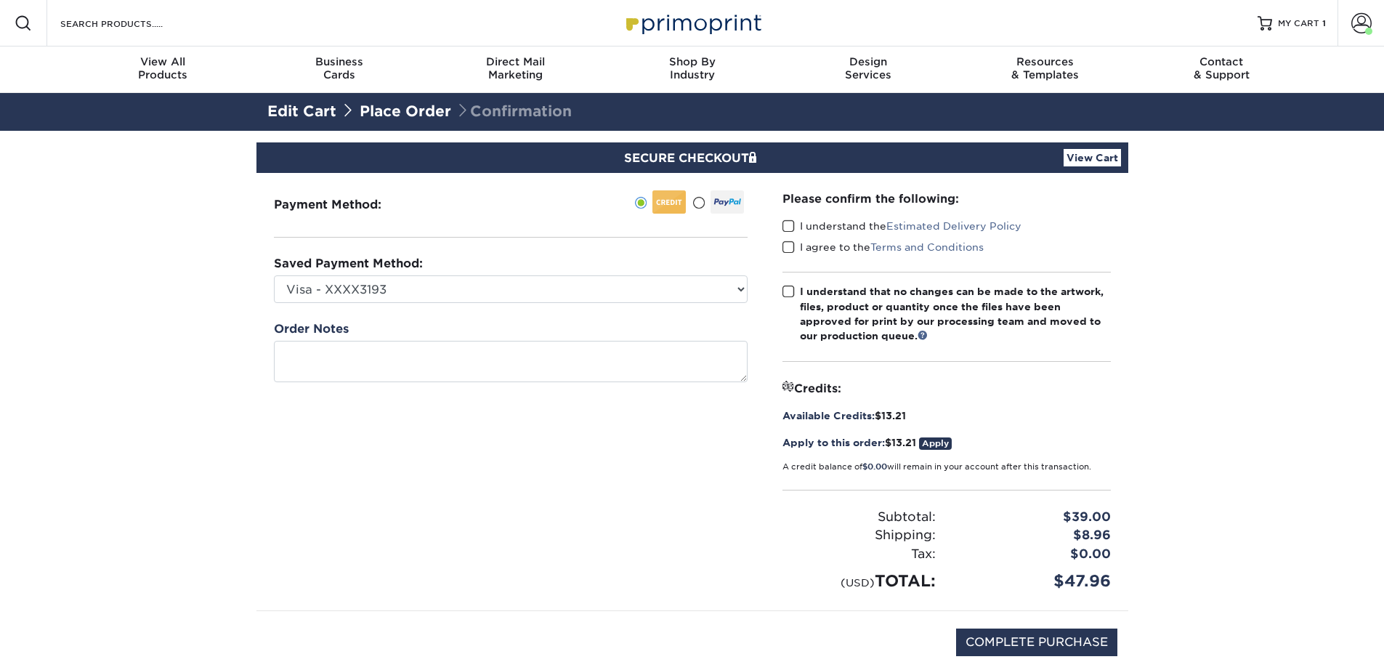
click at [791, 227] on span at bounding box center [788, 226] width 12 height 14
click at [0, 0] on input "I understand the Estimated Delivery Policy" at bounding box center [0, 0] width 0 height 0
click at [790, 244] on span at bounding box center [788, 247] width 12 height 14
click at [0, 0] on input "I agree to the Terms and Conditions" at bounding box center [0, 0] width 0 height 0
click at [791, 297] on span at bounding box center [788, 292] width 12 height 14
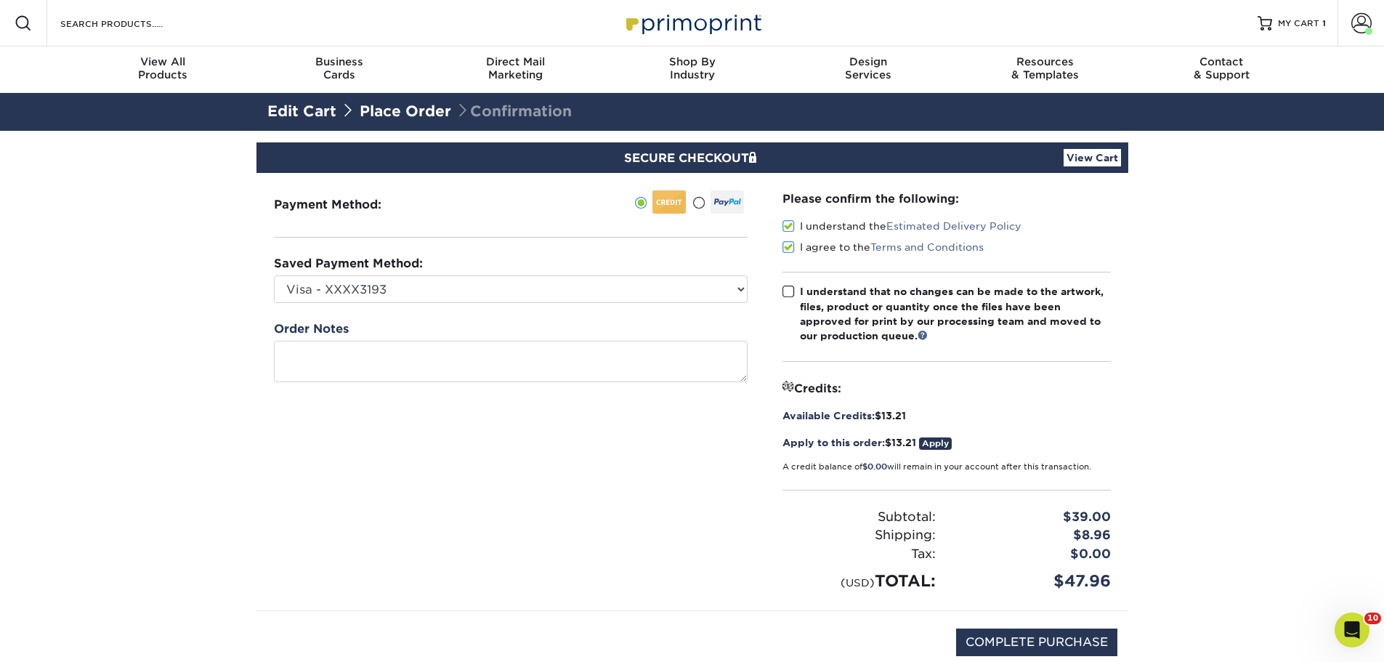
click at [0, 0] on input "I understand that no changes can be made to the artwork, files, product or quan…" at bounding box center [0, 0] width 0 height 0
click at [1011, 645] on input "COMPLETE PURCHASE" at bounding box center [1036, 642] width 161 height 28
type input "PROCESSING, PLEASE WAIT..."
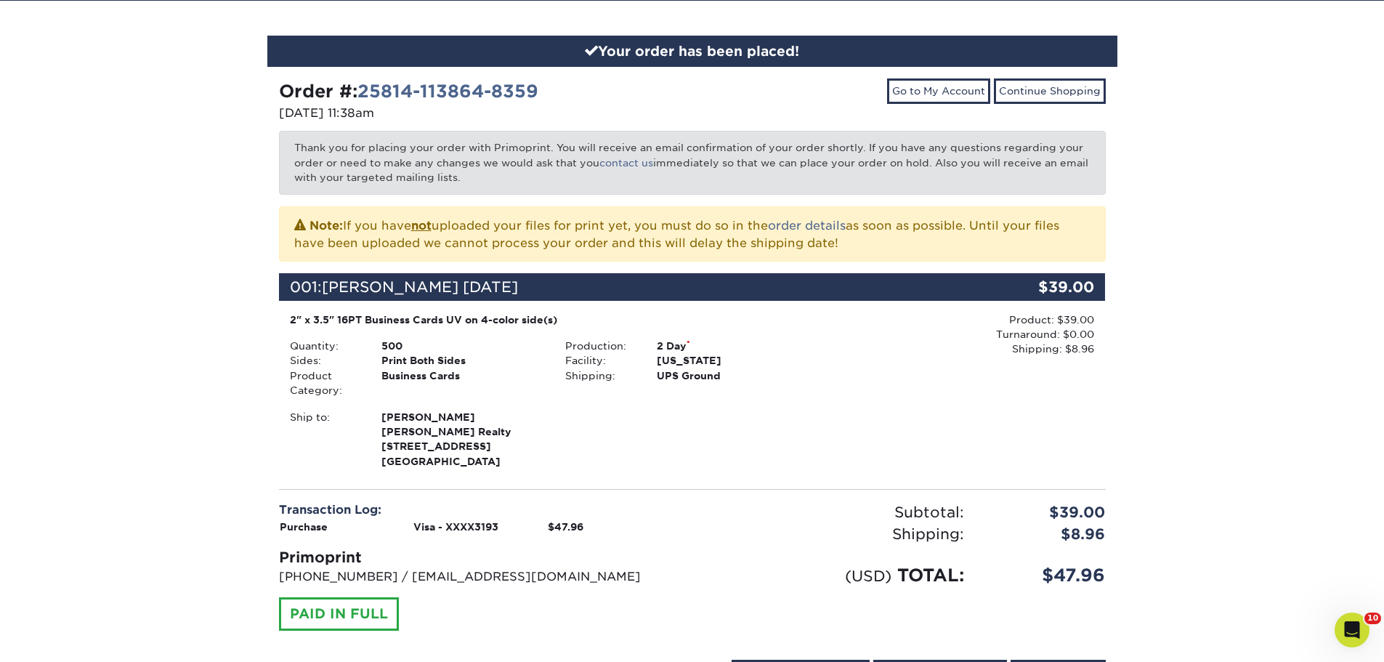
scroll to position [145, 0]
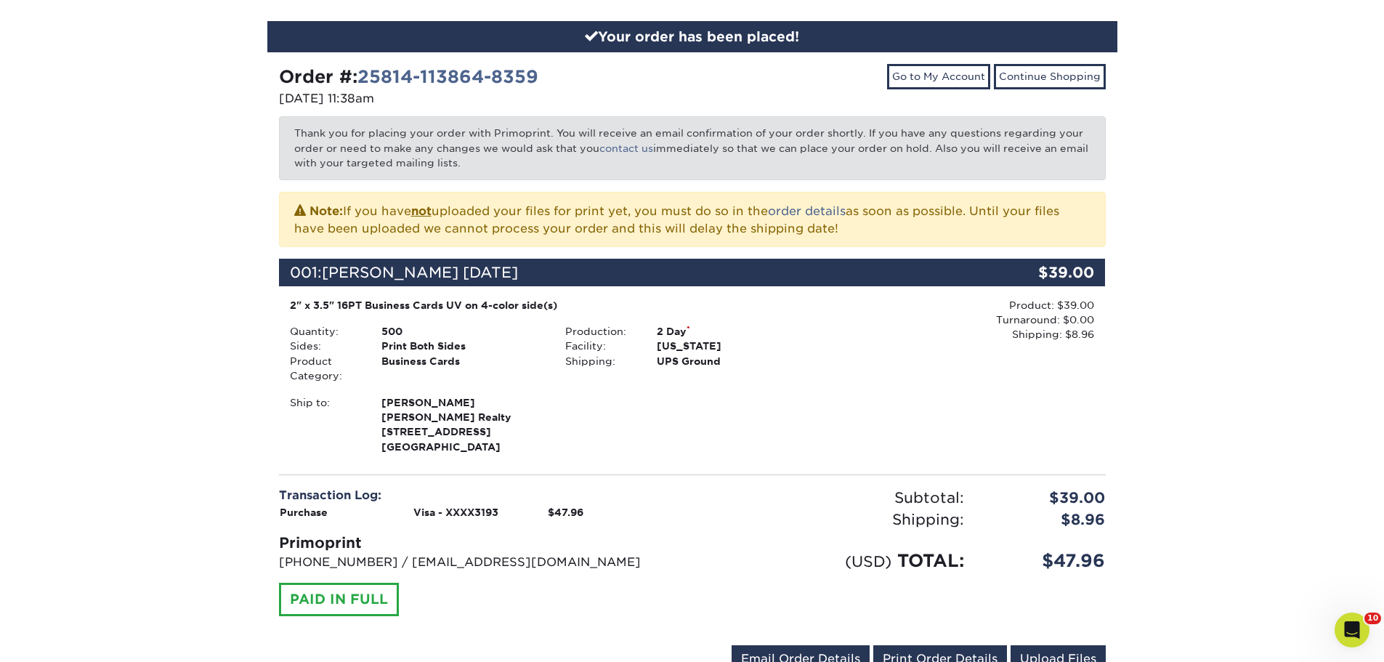
click at [773, 374] on div "Production: 2 Day * Facility: New Jersey Shipping: UPS Ground" at bounding box center [691, 354] width 275 height 60
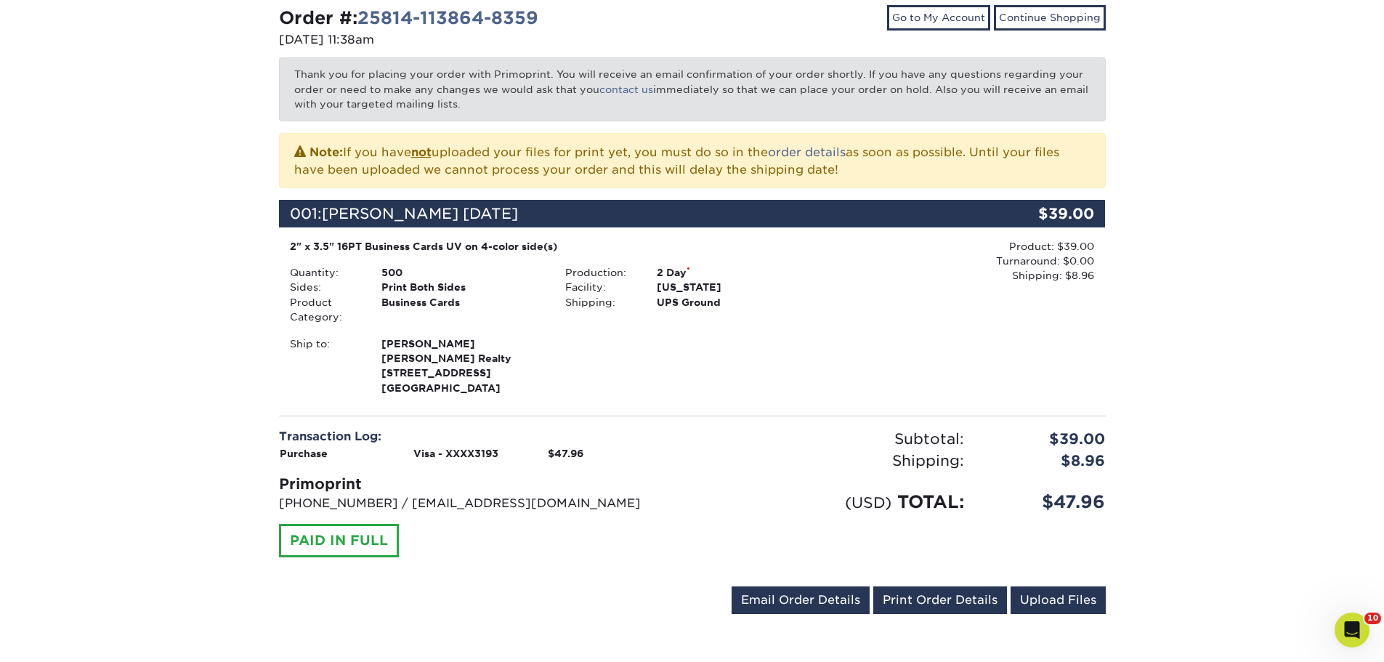
scroll to position [218, 0]
